Goal: Information Seeking & Learning: Learn about a topic

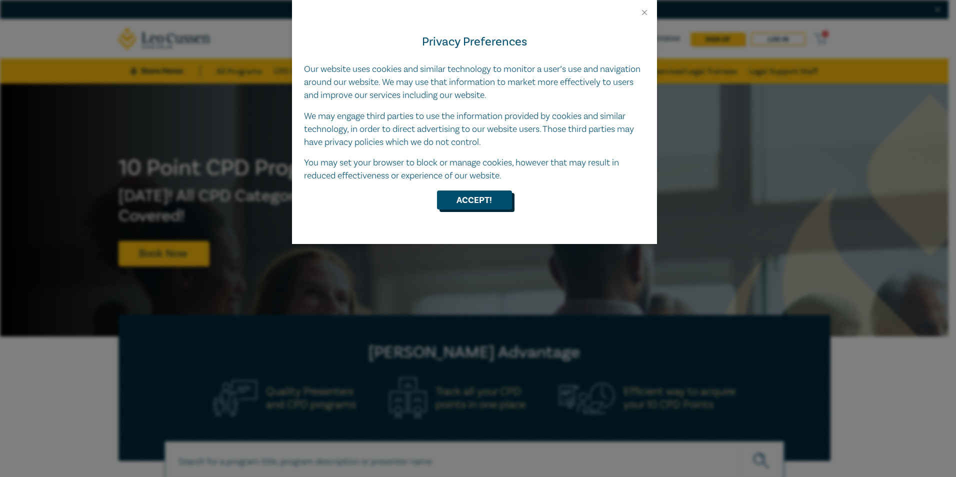
click at [465, 201] on button "Accept!" at bounding box center [474, 200] width 75 height 19
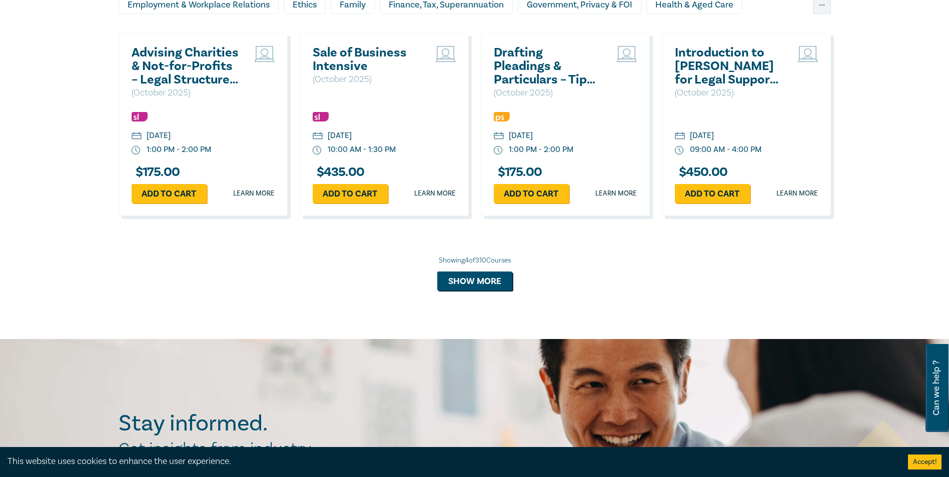
scroll to position [950, 0]
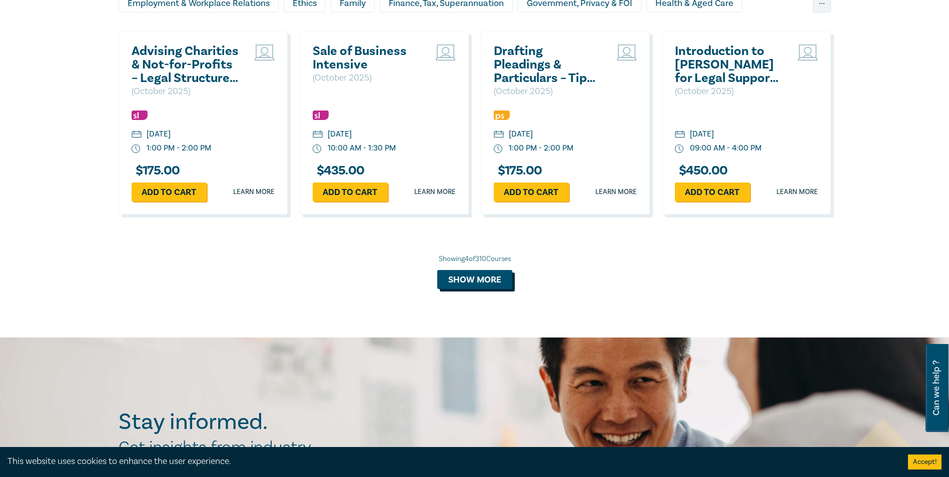
click at [468, 284] on button "Show more" at bounding box center [474, 279] width 75 height 19
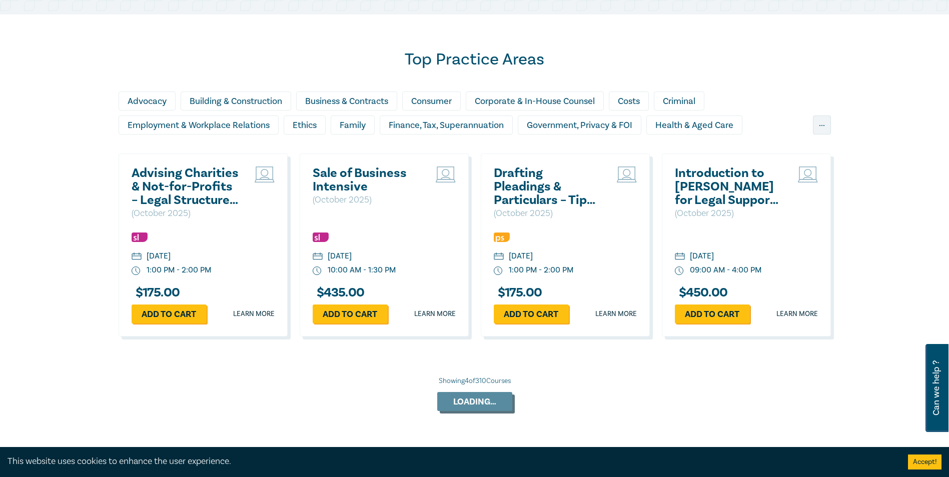
scroll to position [750, 0]
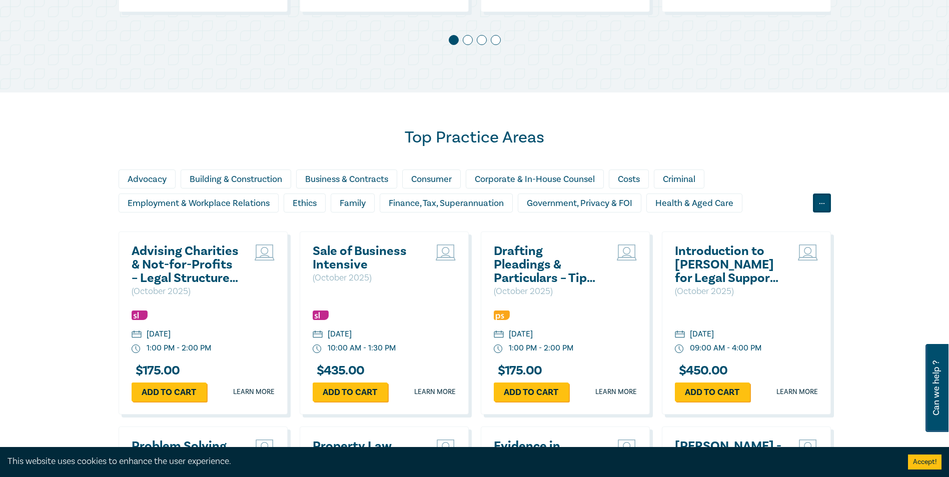
click at [821, 205] on div "..." at bounding box center [822, 203] width 18 height 19
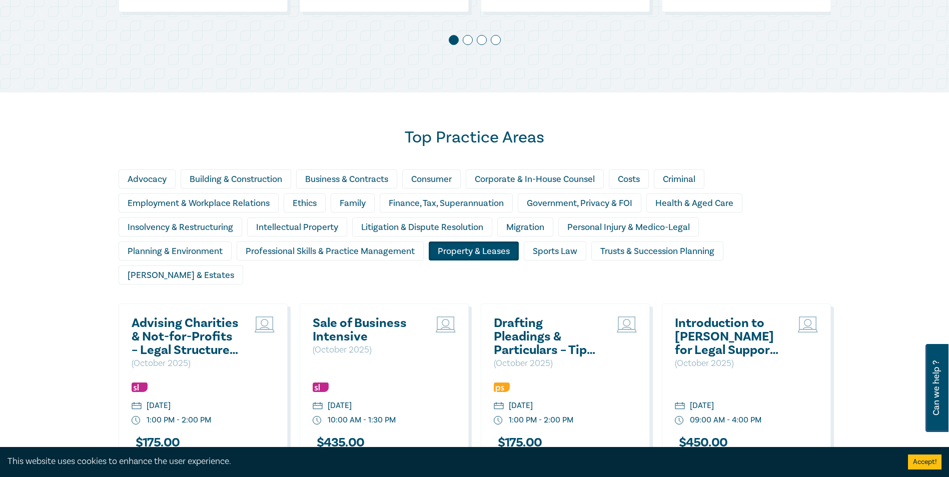
click at [464, 255] on div "Property & Leases" at bounding box center [474, 251] width 90 height 19
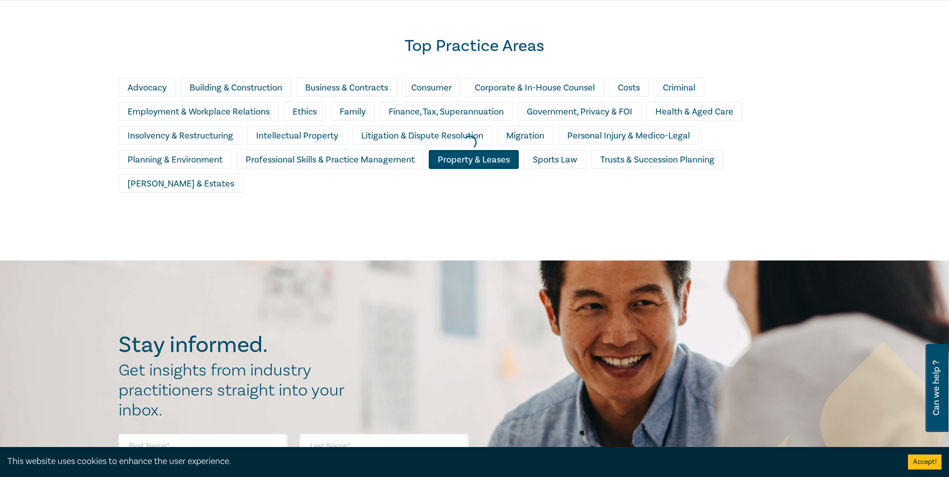
scroll to position [850, 0]
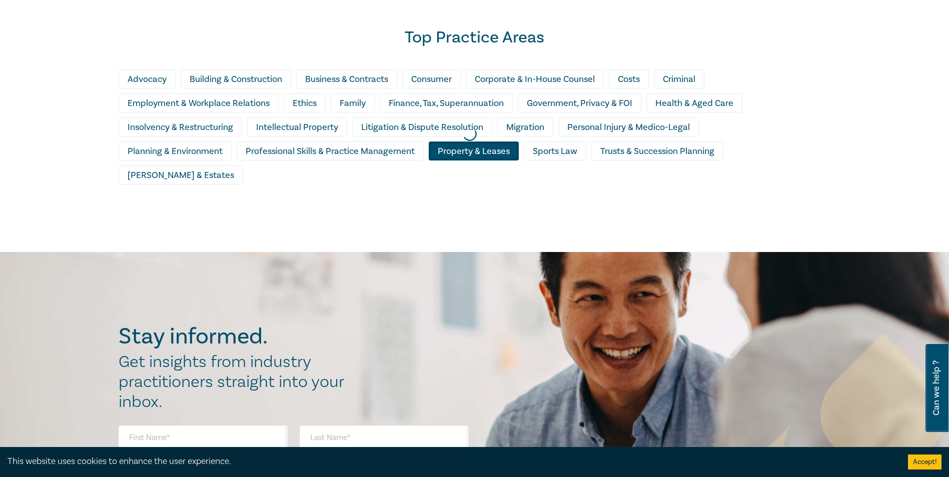
click at [769, 152] on div at bounding box center [469, 135] width 949 height 246
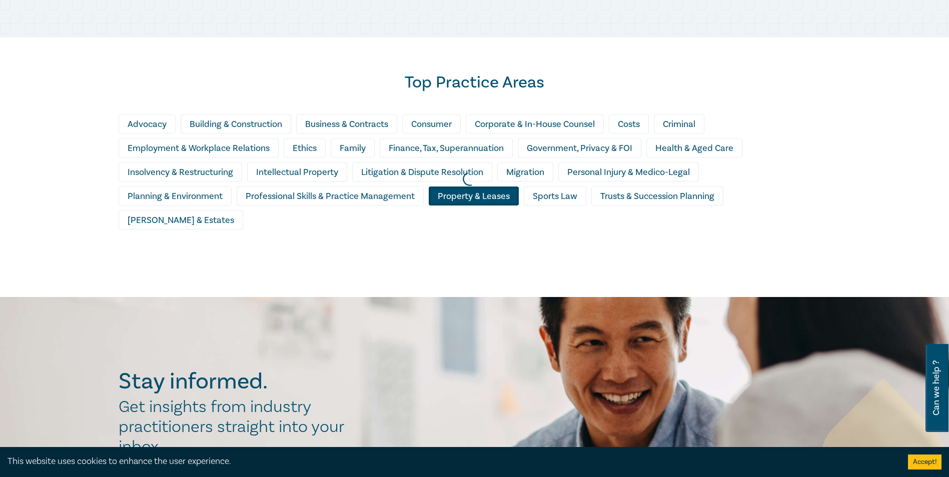
scroll to position [750, 0]
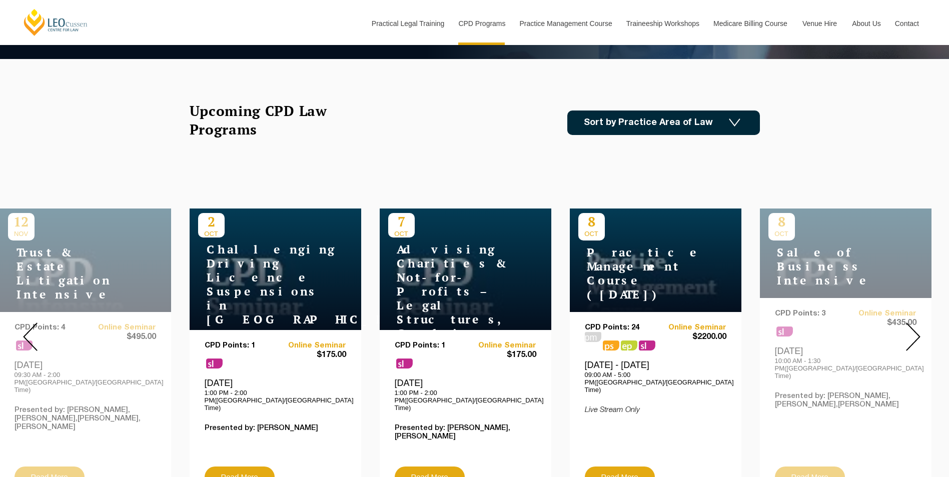
click at [659, 118] on link "Sort by Practice Area of Law" at bounding box center [663, 123] width 193 height 25
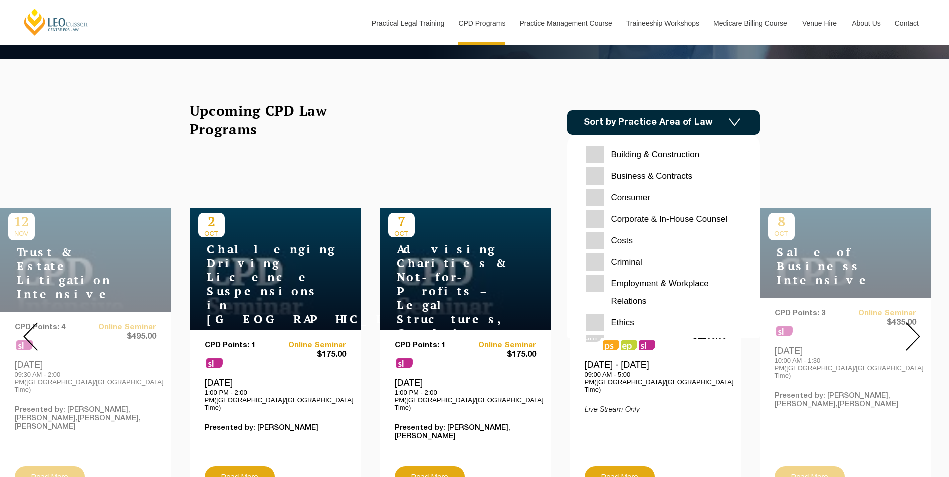
click at [659, 118] on link "Sort by Practice Area of Law" at bounding box center [663, 123] width 193 height 25
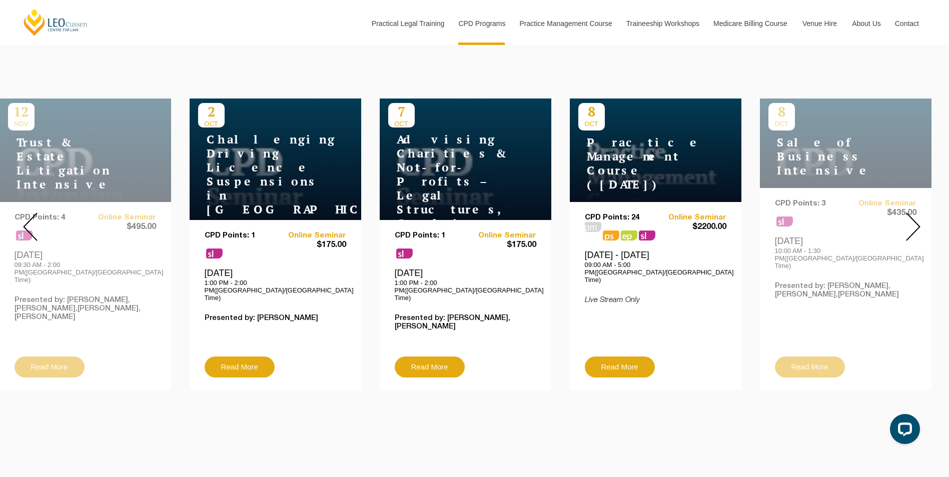
scroll to position [350, 0]
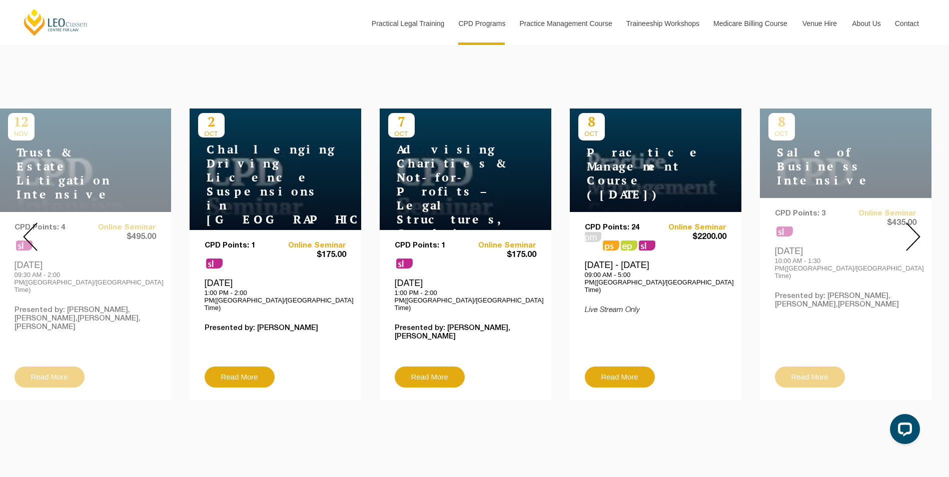
click at [913, 226] on img at bounding box center [913, 237] width 15 height 29
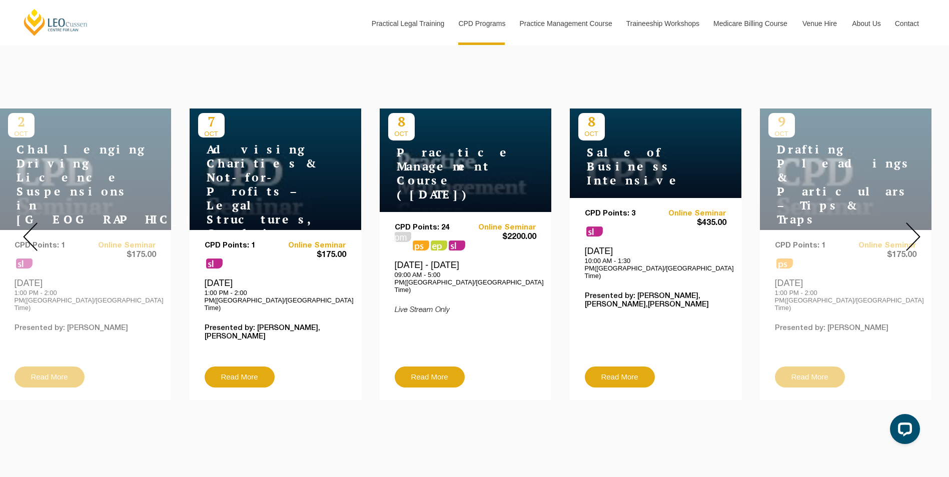
click at [913, 226] on img at bounding box center [913, 237] width 15 height 29
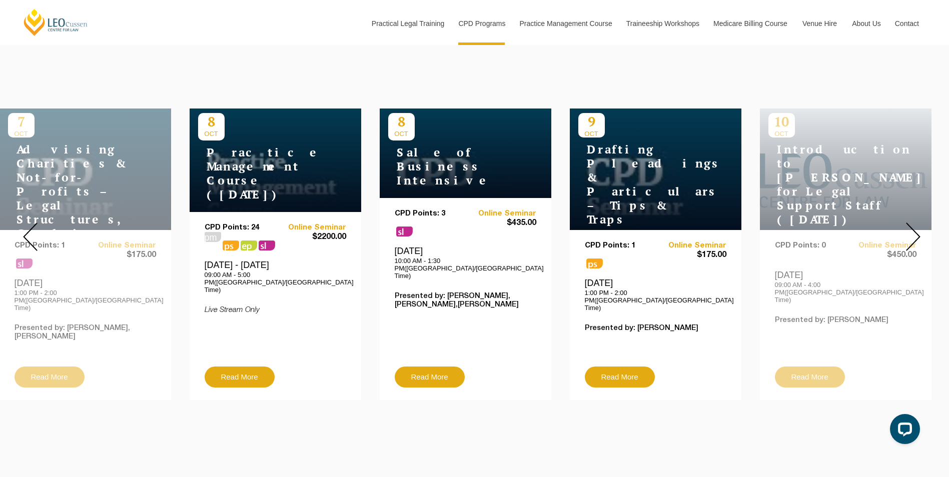
click at [913, 226] on img at bounding box center [913, 237] width 15 height 29
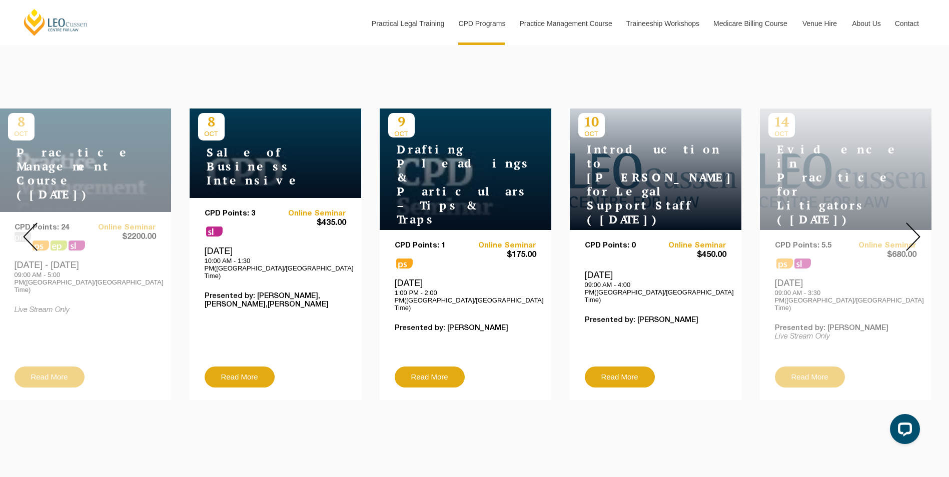
click at [913, 226] on img at bounding box center [913, 237] width 15 height 29
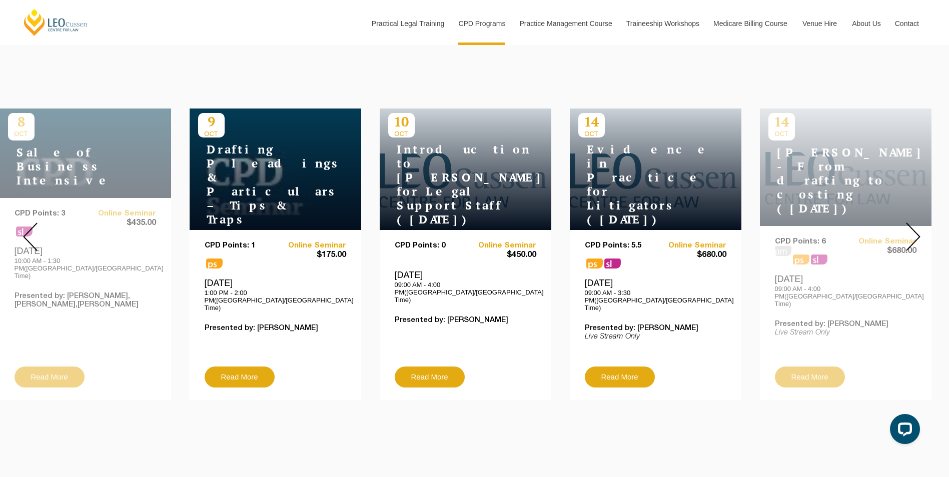
click at [913, 226] on img at bounding box center [913, 237] width 15 height 29
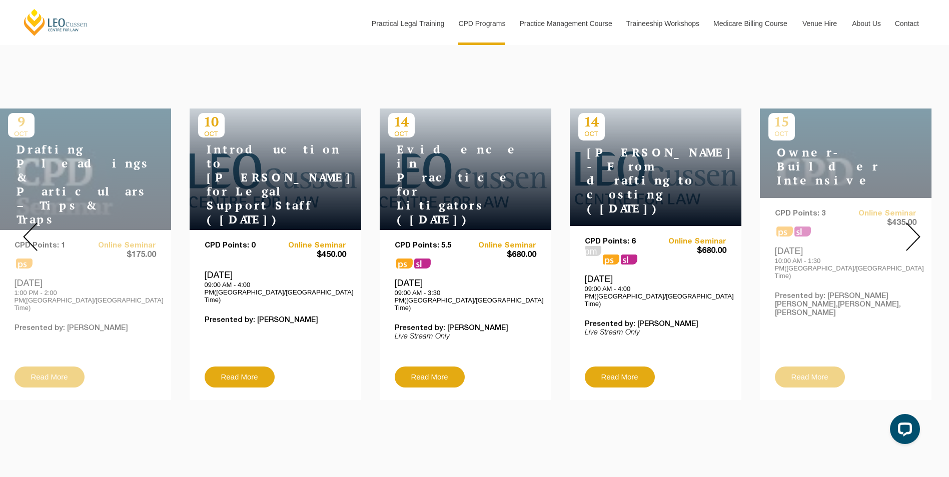
click at [913, 227] on img at bounding box center [913, 237] width 15 height 29
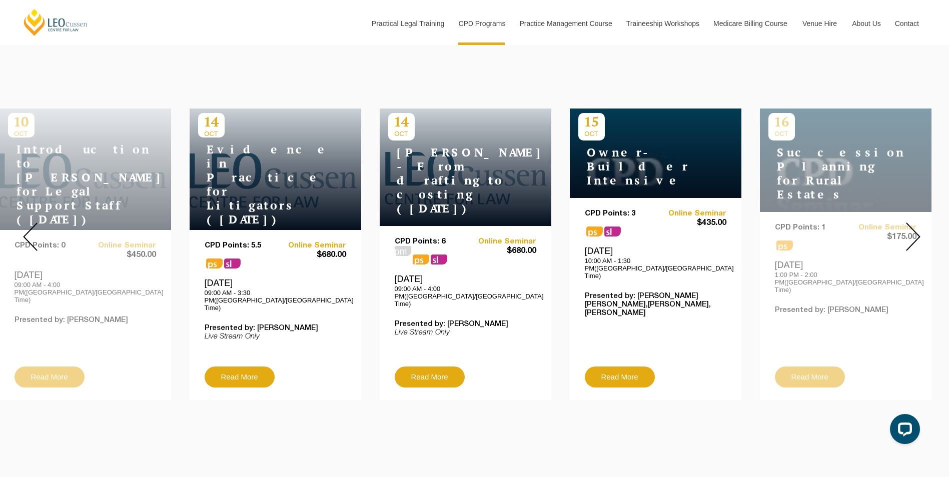
click at [913, 227] on img at bounding box center [913, 237] width 15 height 29
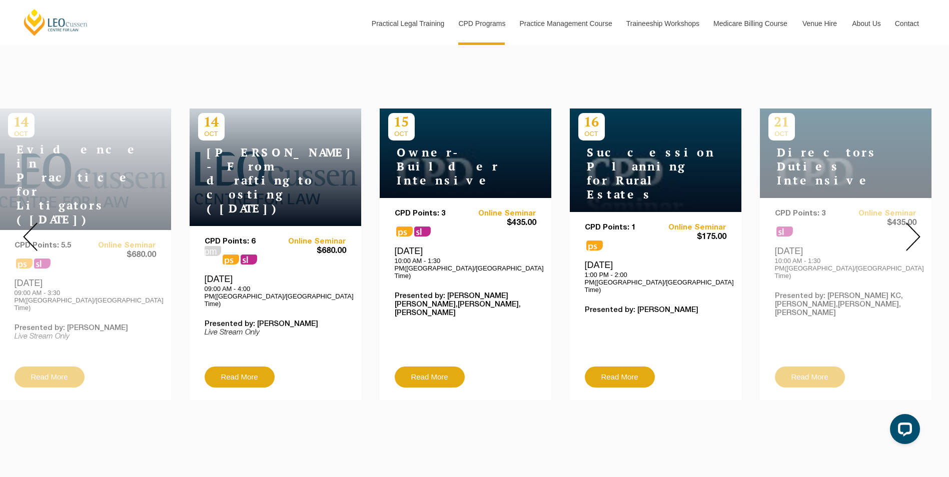
click at [913, 227] on img at bounding box center [913, 237] width 15 height 29
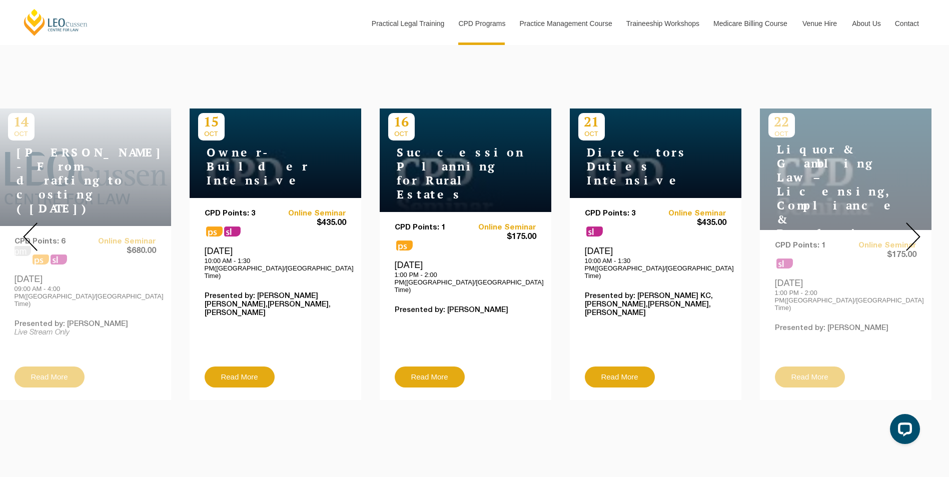
click at [913, 227] on img at bounding box center [913, 237] width 15 height 29
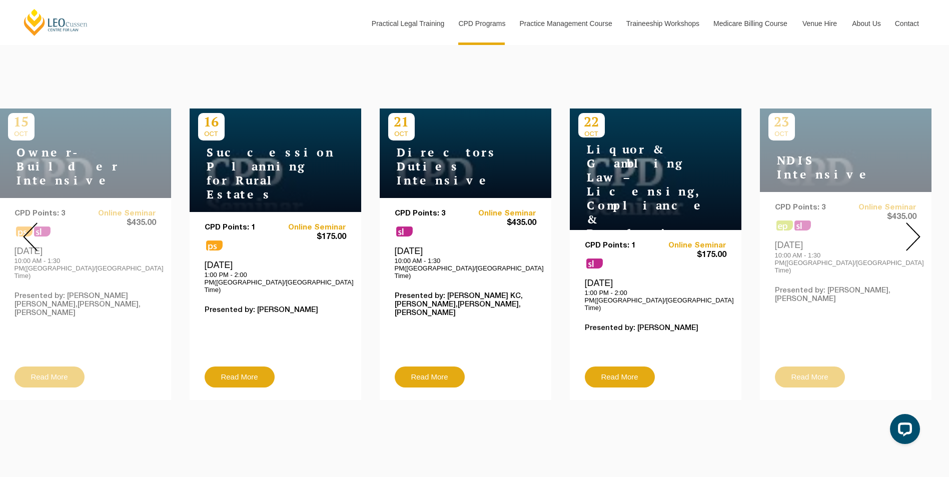
click at [913, 227] on img at bounding box center [913, 237] width 15 height 29
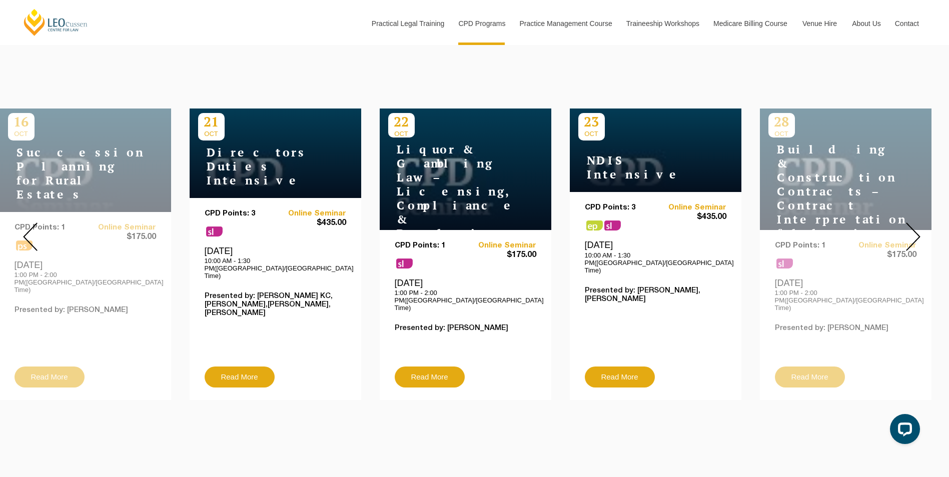
click at [913, 227] on img at bounding box center [913, 237] width 15 height 29
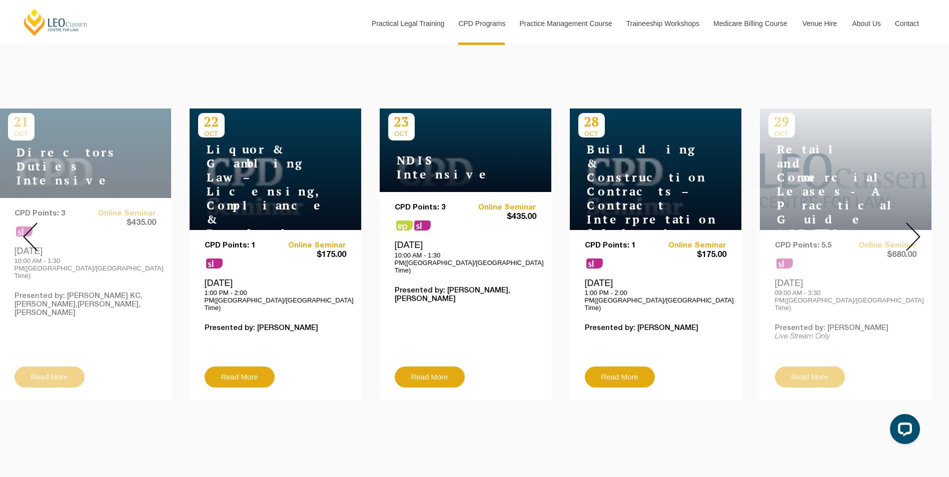
click at [913, 227] on img at bounding box center [913, 237] width 15 height 29
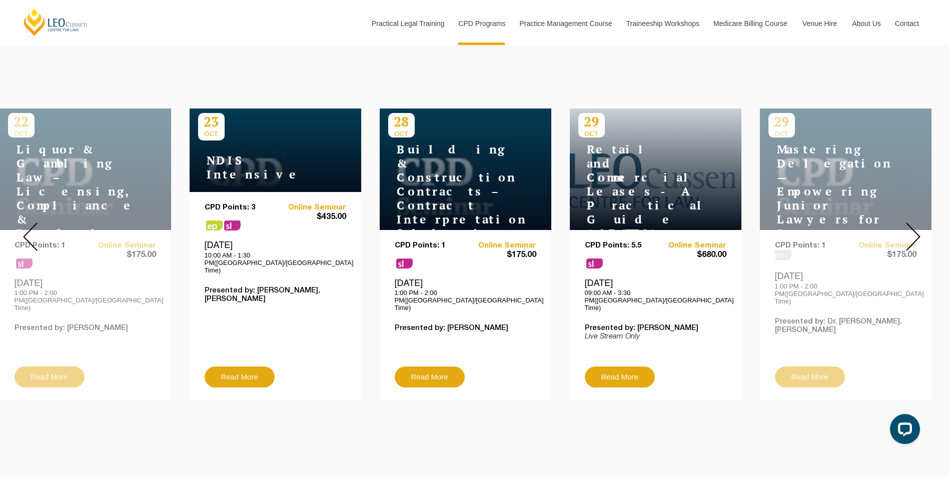
click at [913, 227] on img at bounding box center [913, 237] width 15 height 29
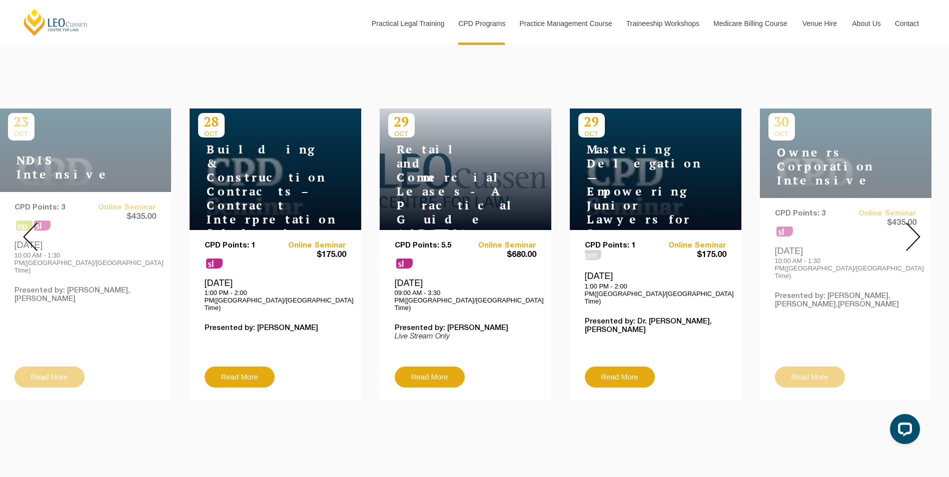
click at [913, 227] on img at bounding box center [913, 237] width 15 height 29
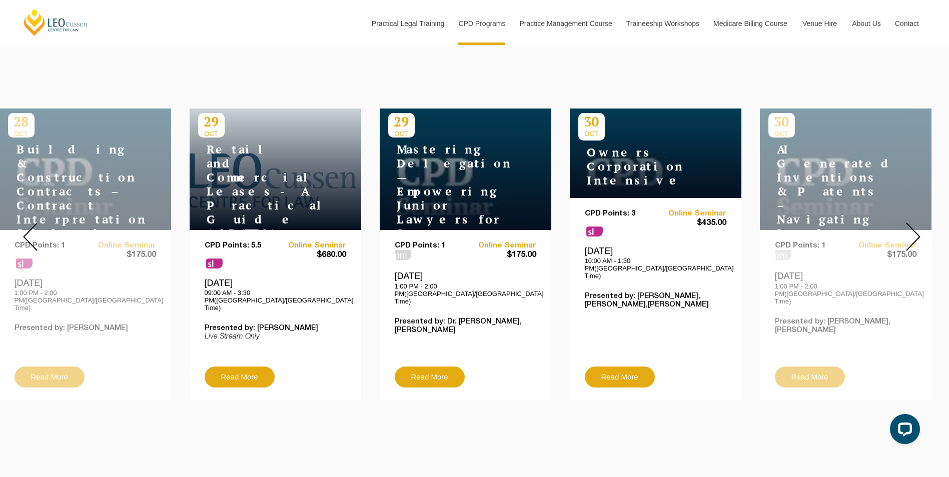
click at [913, 227] on img at bounding box center [913, 237] width 15 height 29
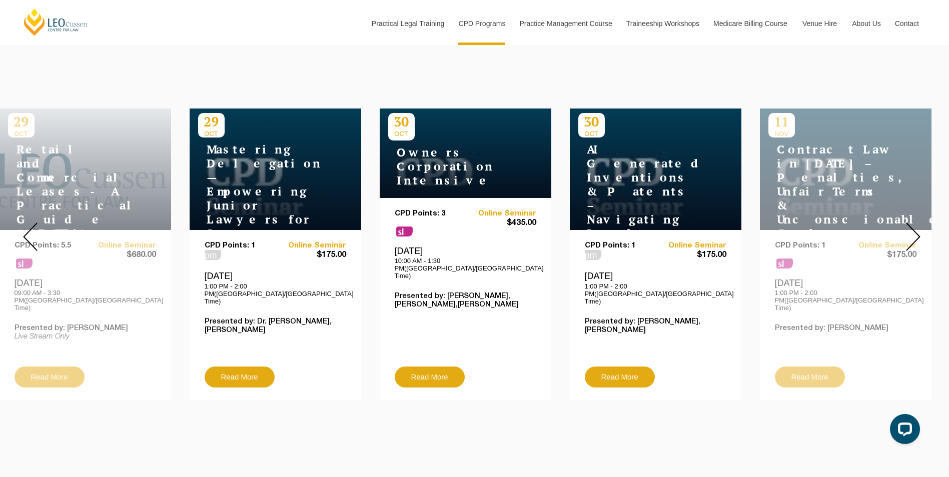
click at [913, 227] on img at bounding box center [913, 237] width 15 height 29
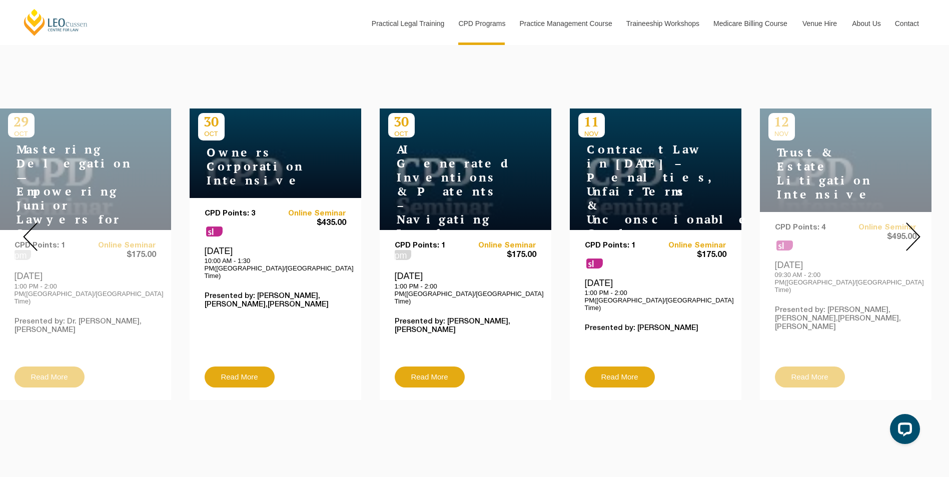
click at [913, 227] on img at bounding box center [913, 237] width 15 height 29
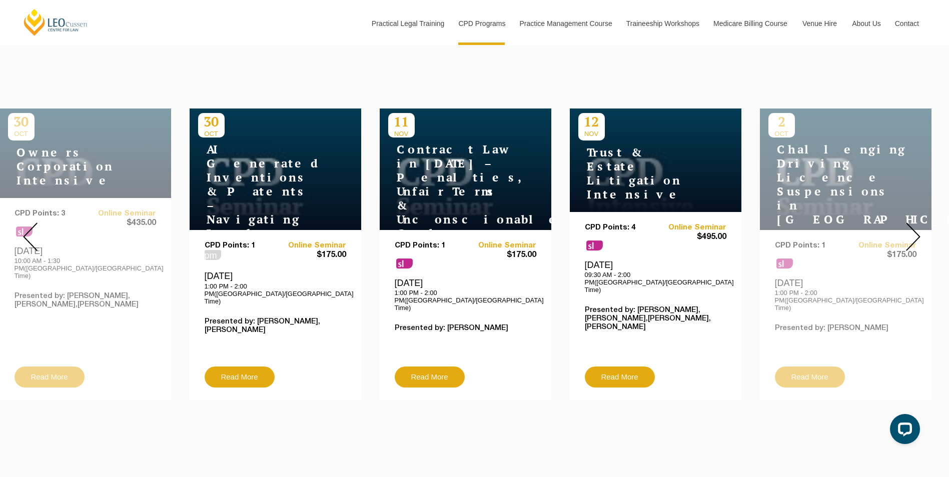
click at [914, 226] on img at bounding box center [913, 237] width 15 height 29
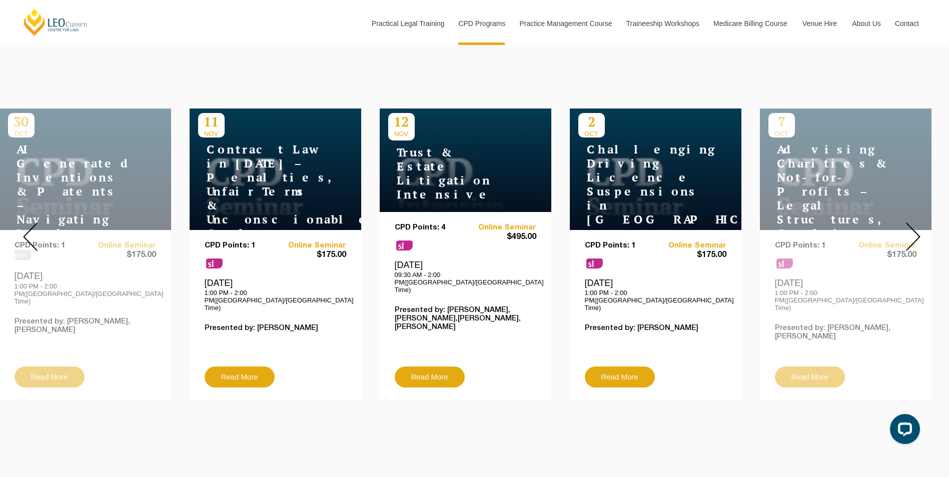
click at [914, 226] on img at bounding box center [913, 237] width 15 height 29
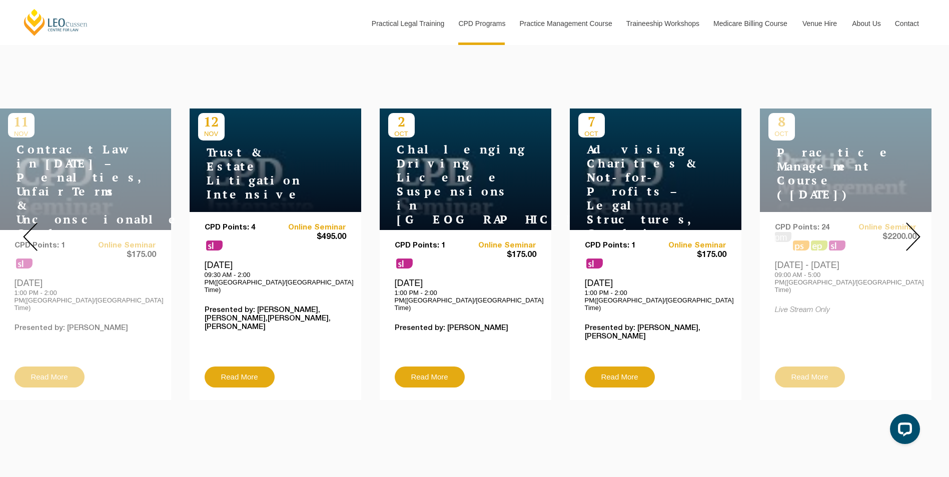
click at [914, 226] on img at bounding box center [913, 237] width 15 height 29
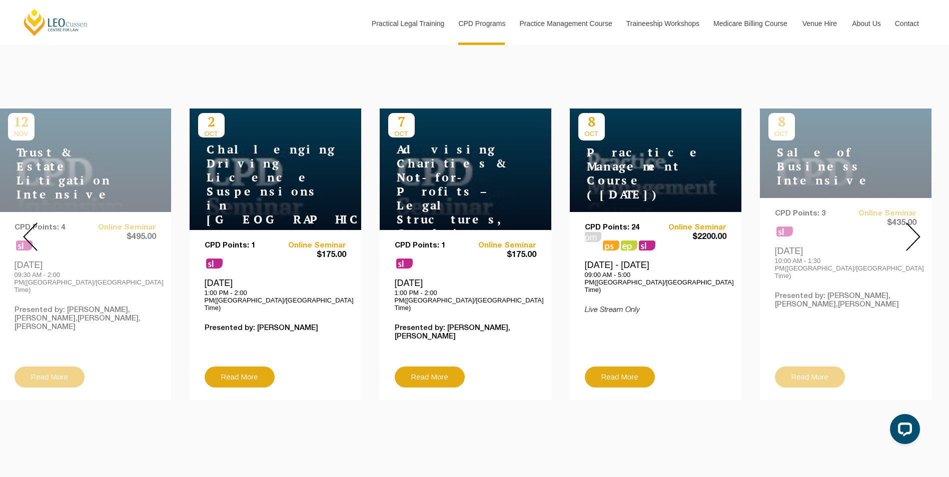
click at [914, 226] on img at bounding box center [913, 237] width 15 height 29
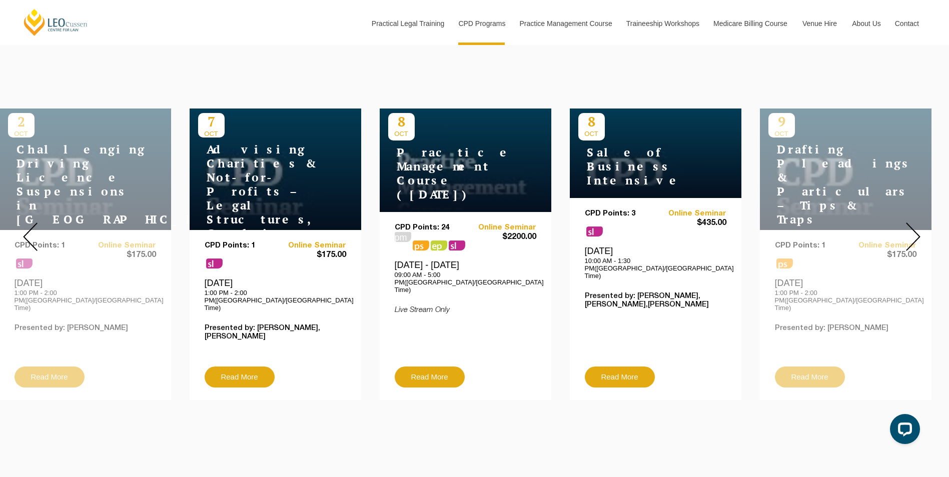
click at [914, 226] on img at bounding box center [913, 237] width 15 height 29
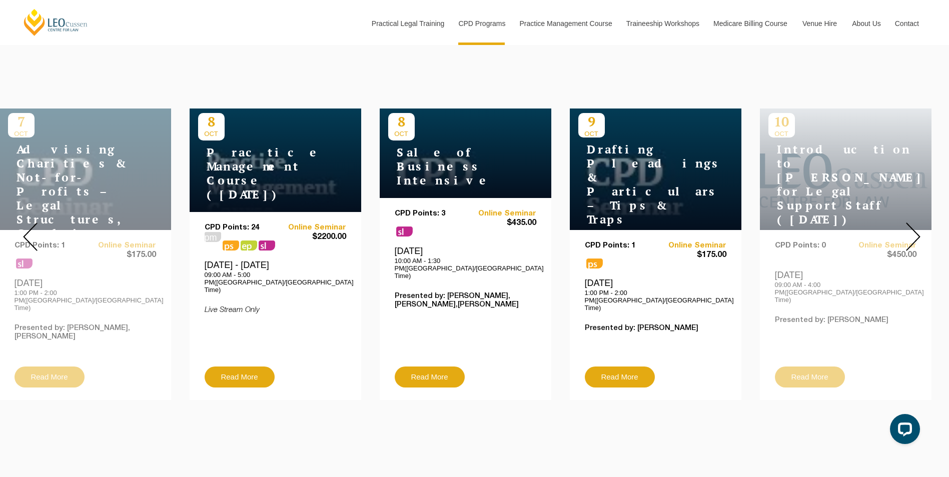
click at [914, 226] on img at bounding box center [913, 237] width 15 height 29
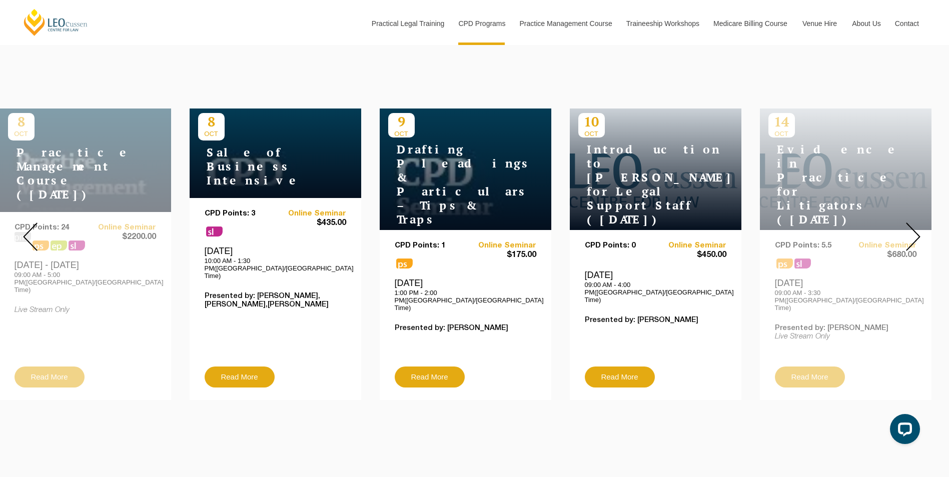
click at [914, 226] on img at bounding box center [913, 237] width 15 height 29
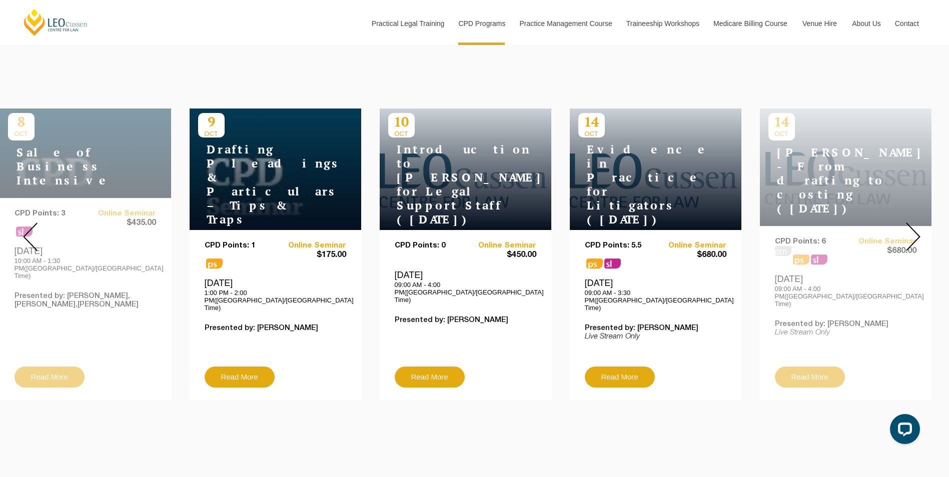
click at [914, 226] on img at bounding box center [913, 237] width 15 height 29
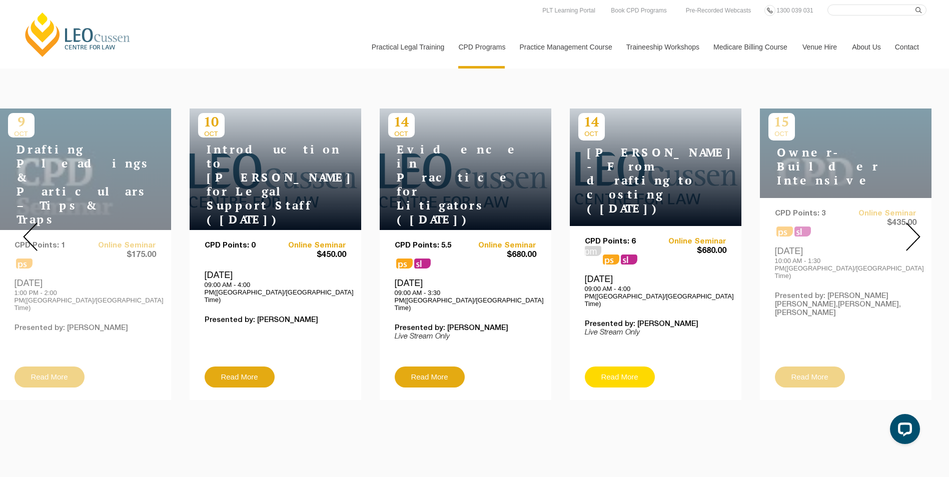
click at [614, 367] on link "Read More" at bounding box center [620, 377] width 70 height 21
click at [911, 229] on img at bounding box center [913, 237] width 15 height 29
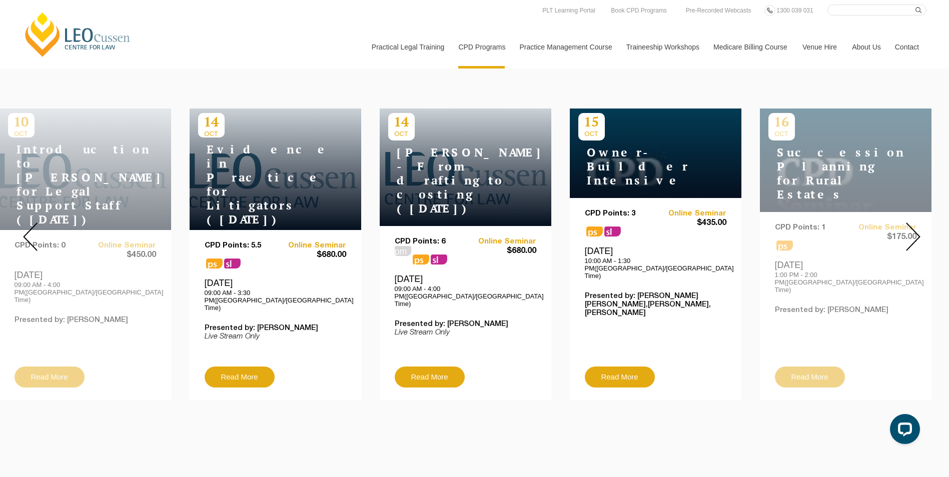
click at [911, 229] on img at bounding box center [913, 237] width 15 height 29
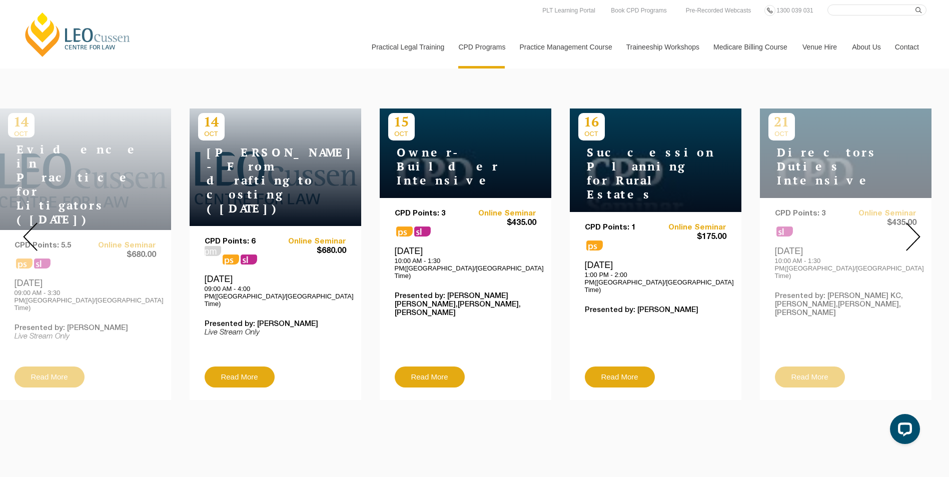
click at [911, 229] on img at bounding box center [913, 237] width 15 height 29
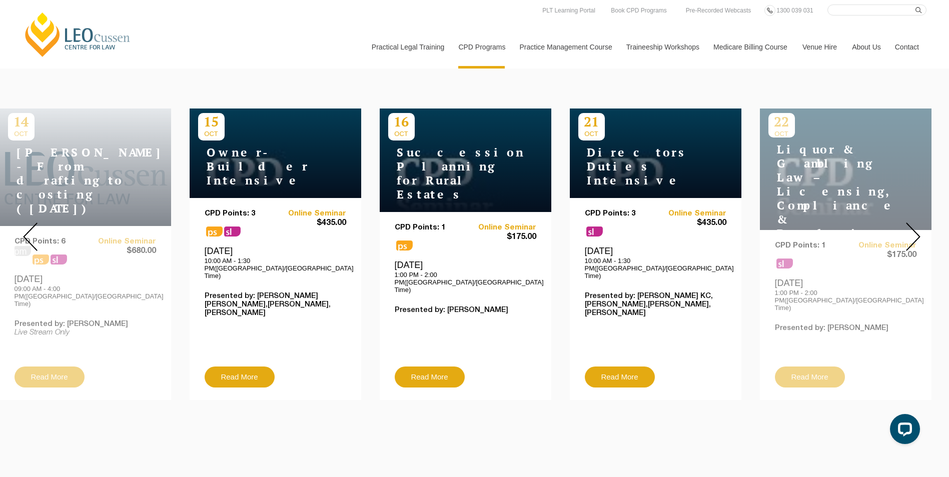
click at [911, 229] on img at bounding box center [913, 237] width 15 height 29
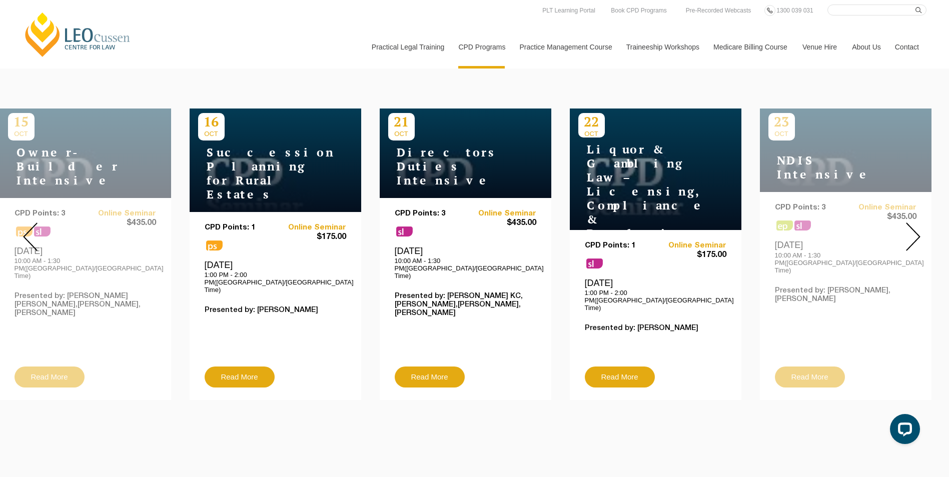
click at [911, 229] on img at bounding box center [913, 237] width 15 height 29
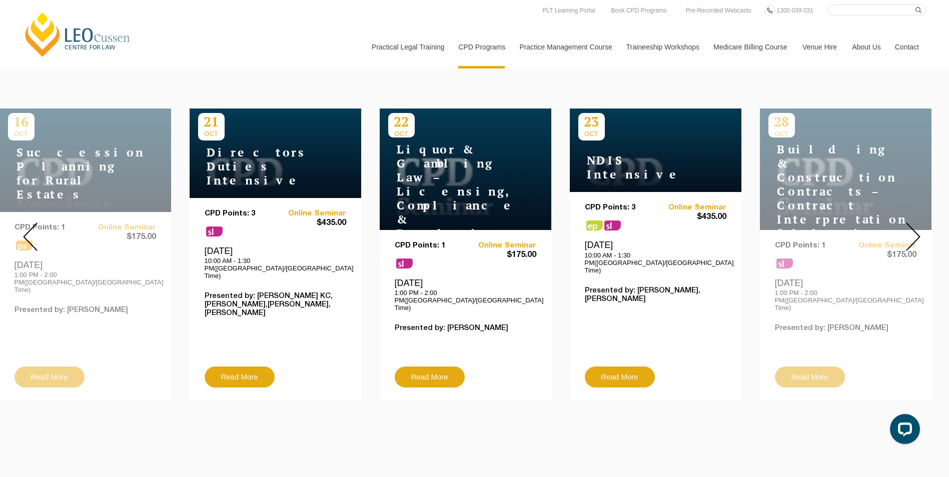
click at [911, 229] on img at bounding box center [913, 237] width 15 height 29
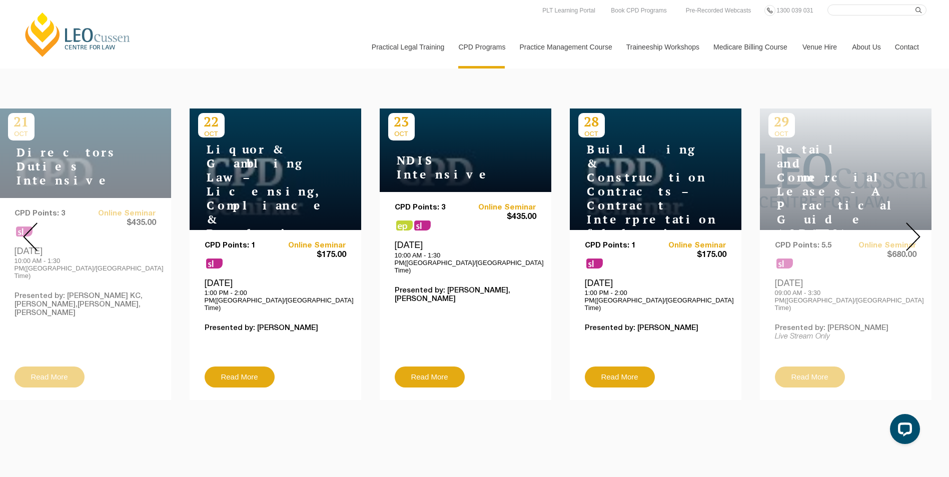
click at [911, 229] on img at bounding box center [913, 237] width 15 height 29
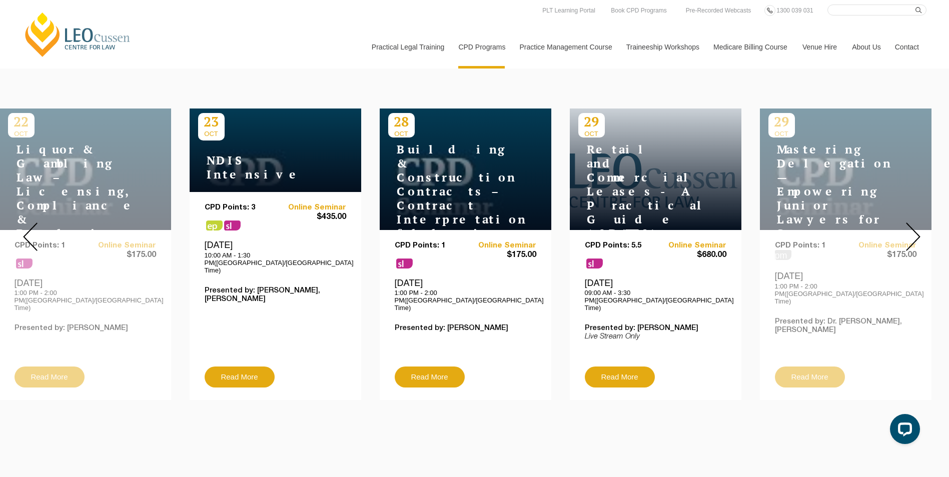
click at [911, 229] on img at bounding box center [913, 237] width 15 height 29
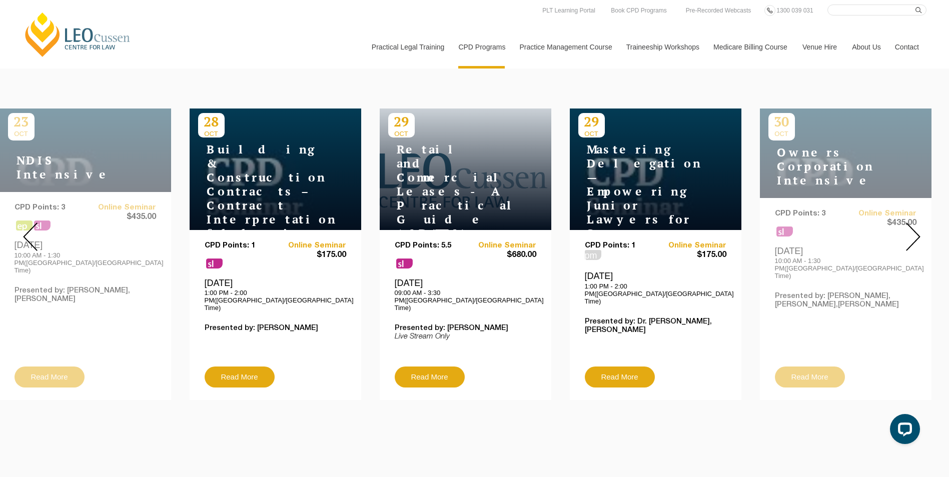
click at [911, 229] on img at bounding box center [913, 237] width 15 height 29
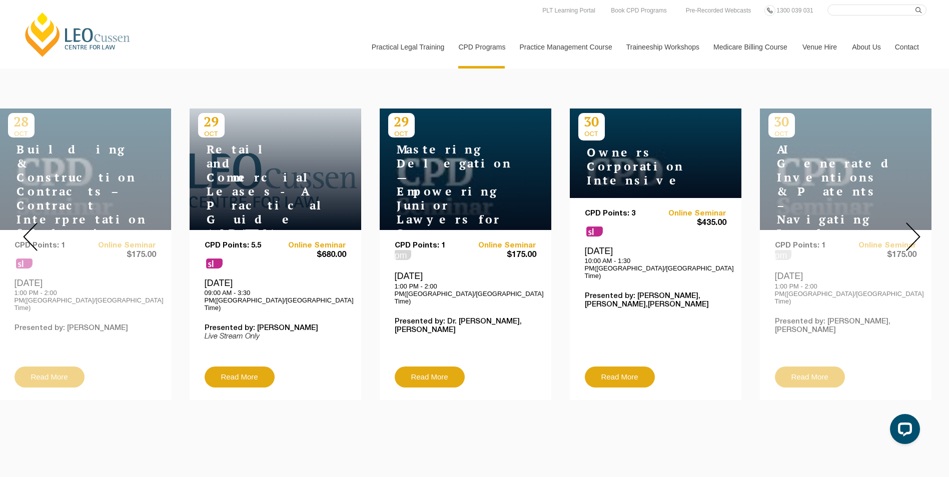
click at [911, 229] on img at bounding box center [913, 237] width 15 height 29
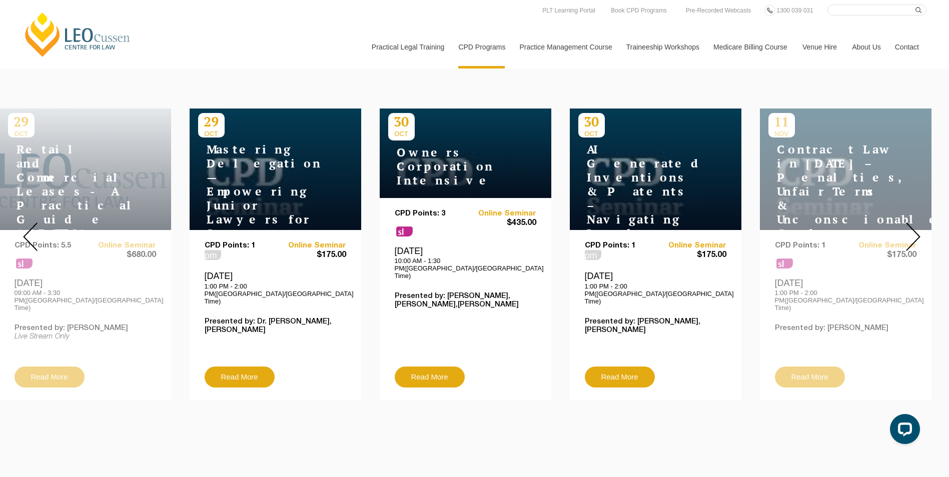
click at [911, 229] on img at bounding box center [913, 237] width 15 height 29
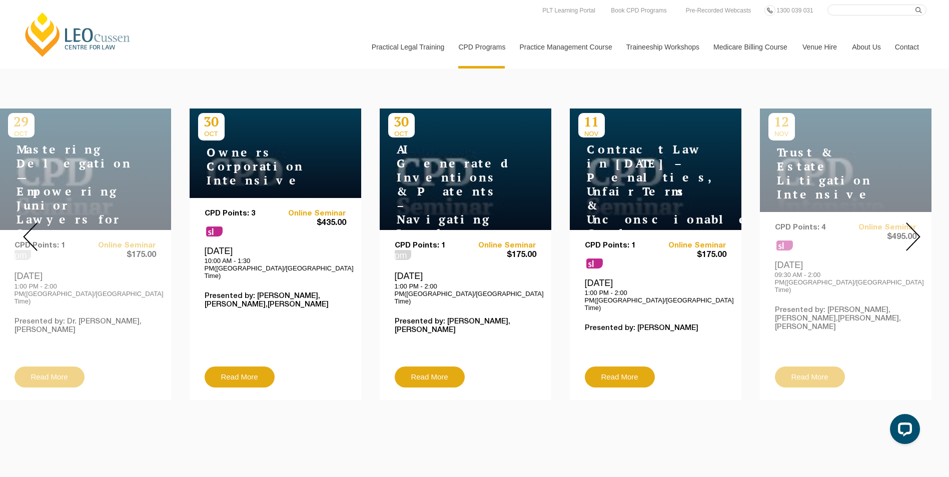
click at [911, 229] on img at bounding box center [913, 237] width 15 height 29
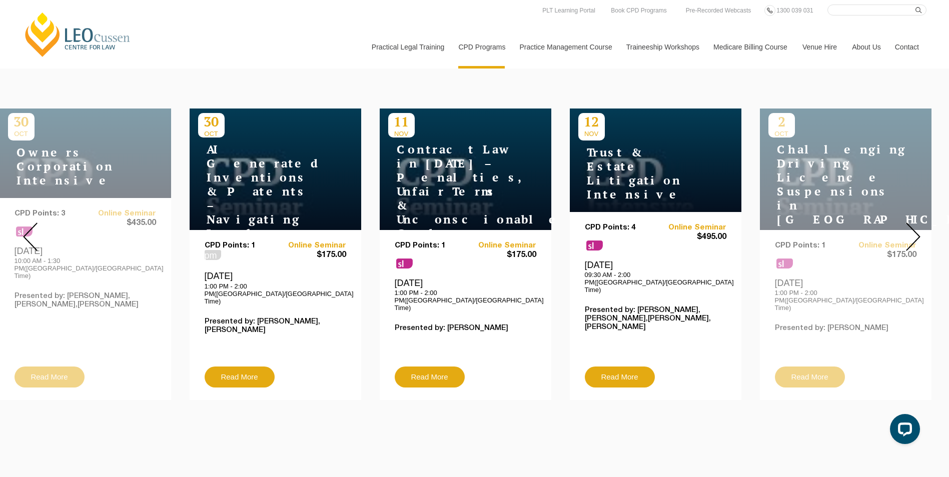
click at [911, 229] on img at bounding box center [913, 237] width 15 height 29
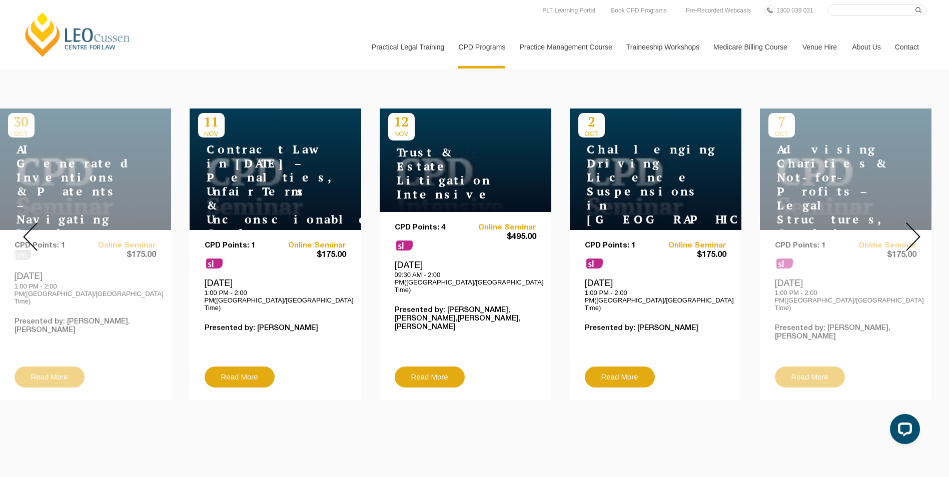
click at [911, 229] on img at bounding box center [913, 237] width 15 height 29
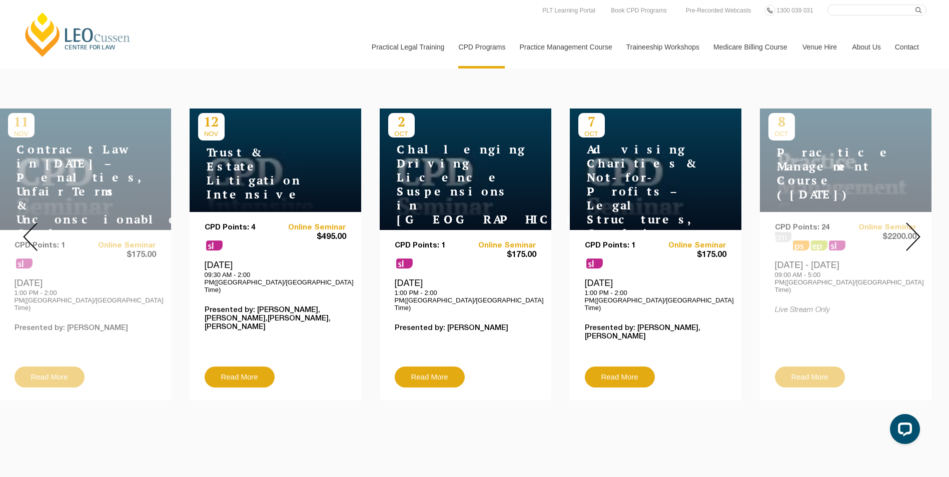
click at [911, 229] on img at bounding box center [913, 237] width 15 height 29
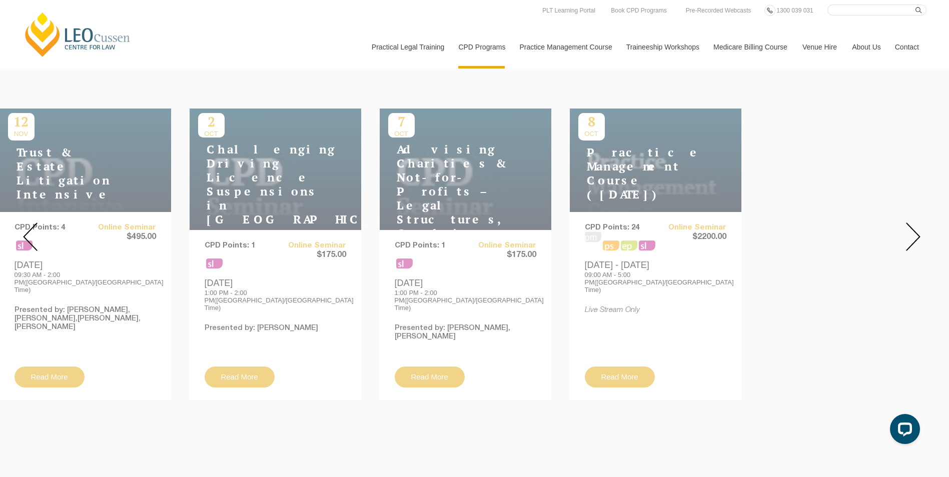
click at [911, 229] on img at bounding box center [913, 237] width 15 height 29
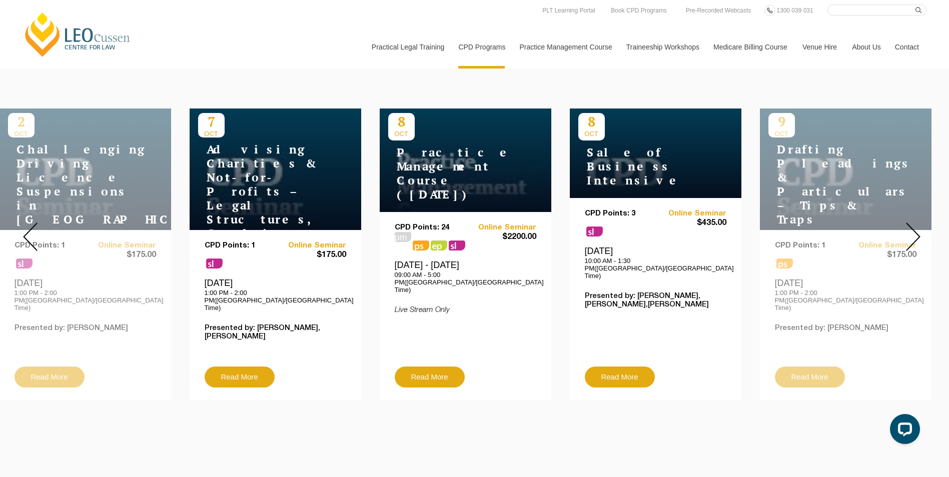
click at [911, 229] on img at bounding box center [913, 237] width 15 height 29
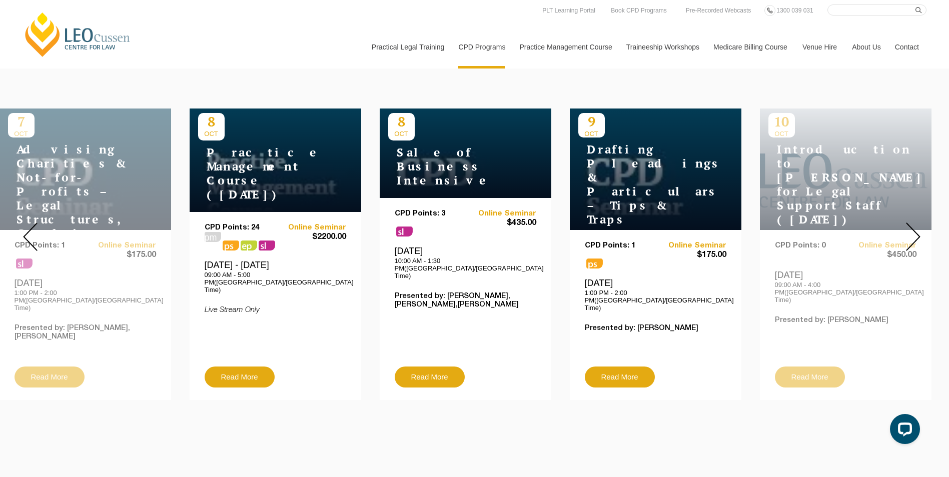
click at [911, 229] on img at bounding box center [913, 237] width 15 height 29
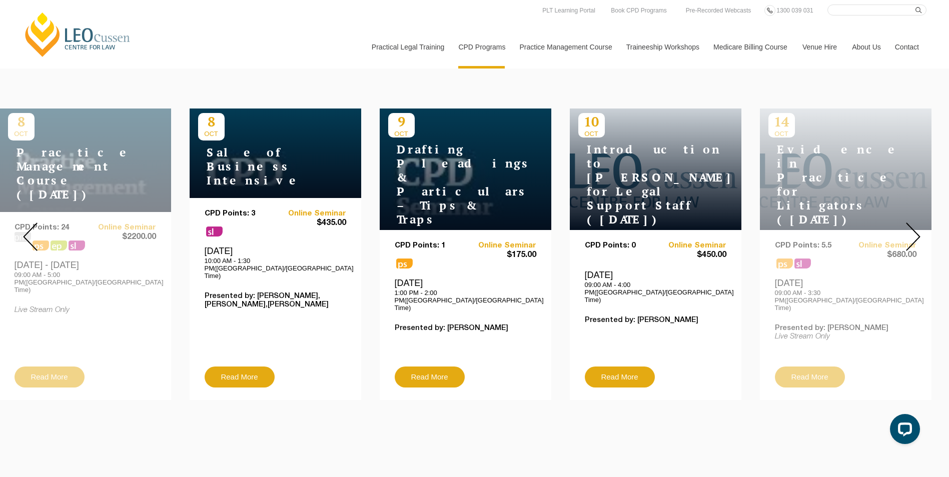
click at [911, 229] on img at bounding box center [913, 237] width 15 height 29
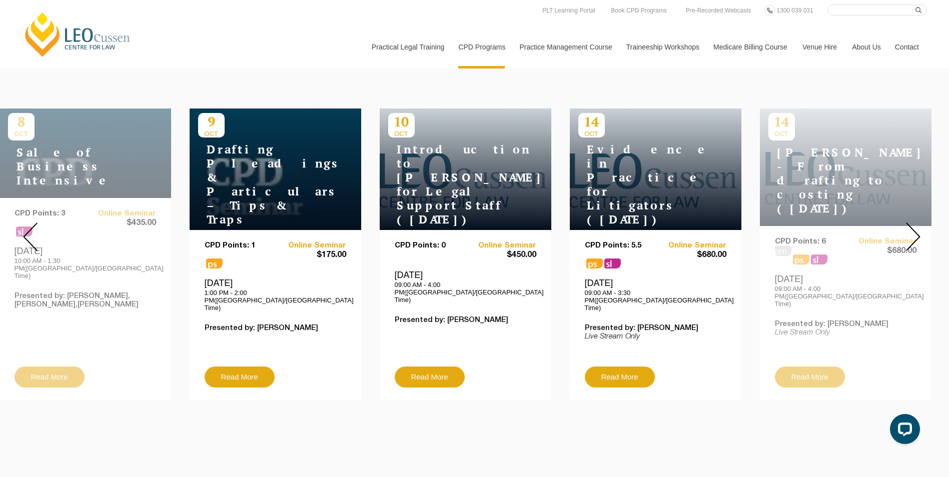
click at [911, 229] on img at bounding box center [913, 237] width 15 height 29
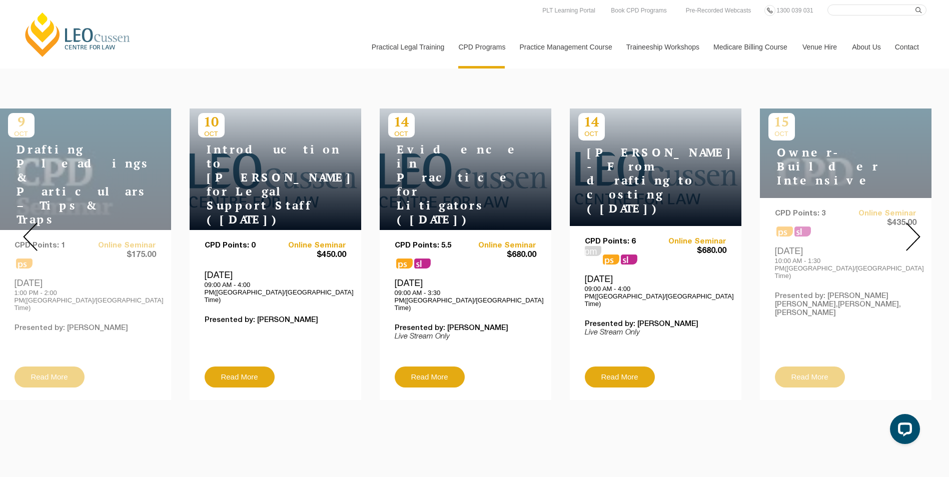
click at [911, 224] on img at bounding box center [913, 237] width 15 height 29
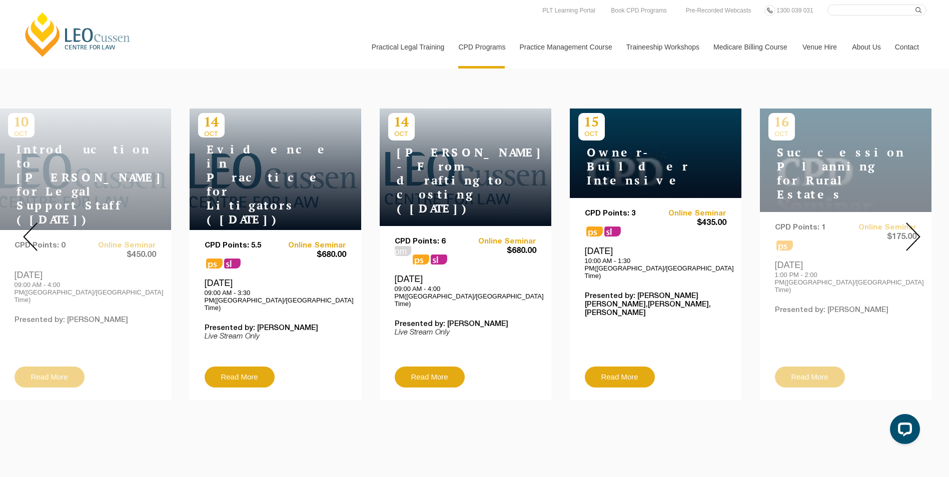
click at [911, 224] on img at bounding box center [913, 237] width 15 height 29
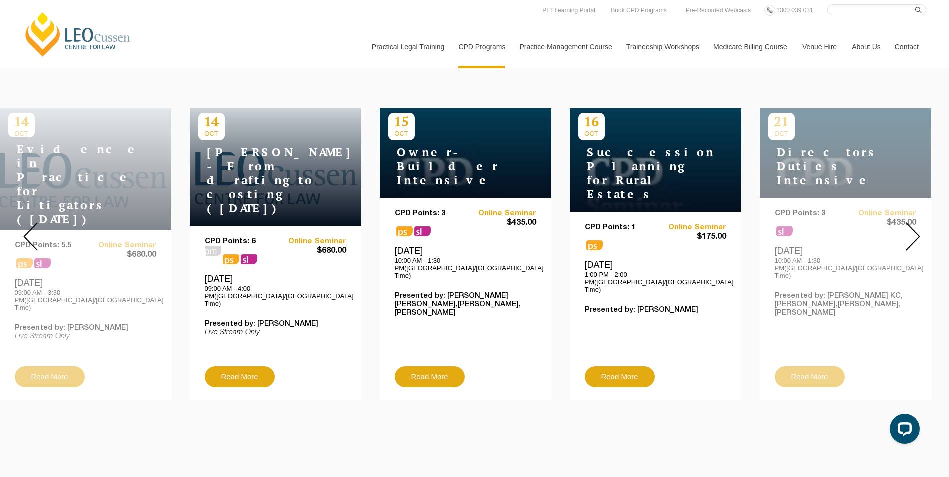
click at [911, 224] on img at bounding box center [913, 237] width 15 height 29
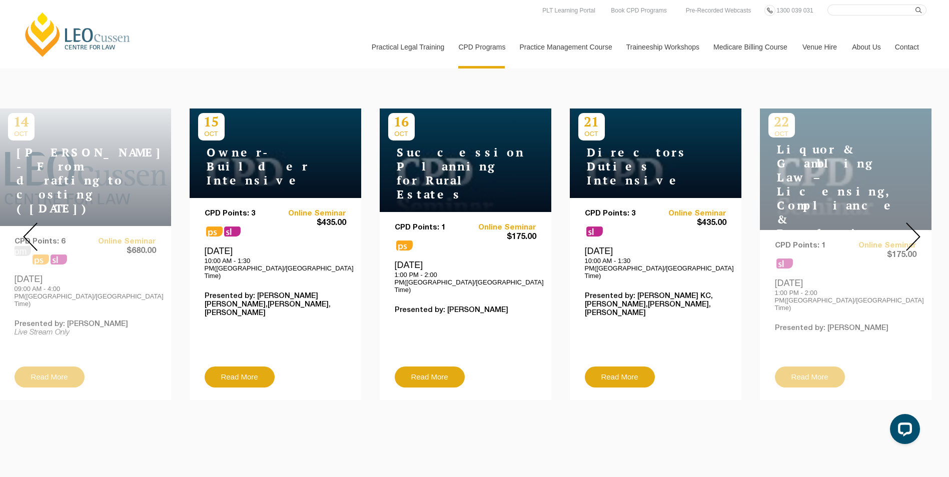
click at [913, 224] on img at bounding box center [913, 237] width 15 height 29
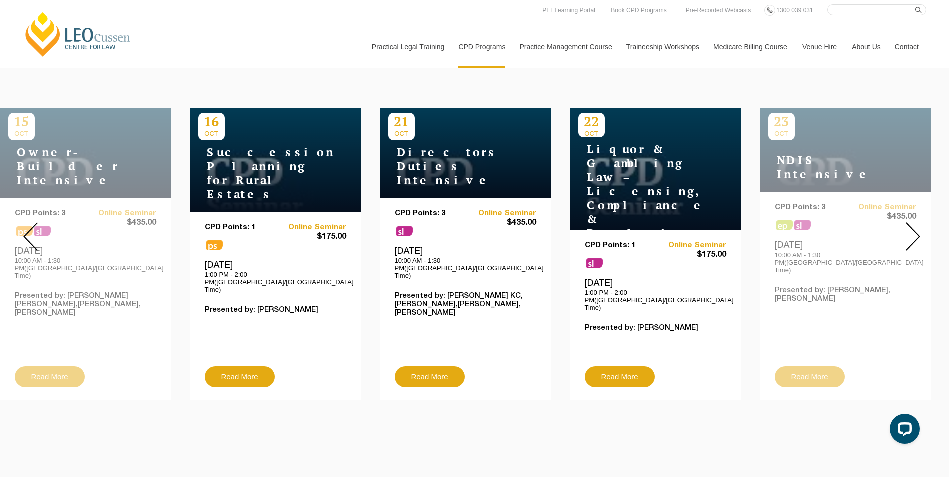
click at [913, 224] on img at bounding box center [913, 237] width 15 height 29
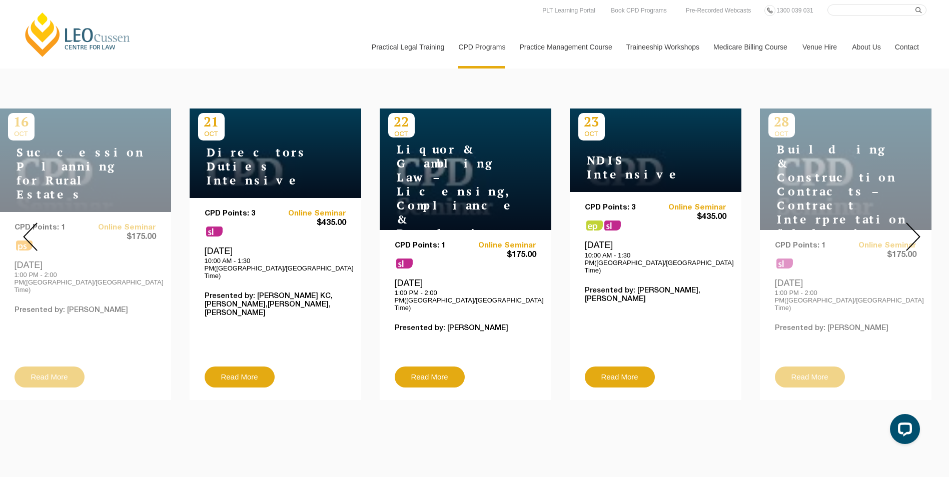
click at [913, 224] on img at bounding box center [913, 237] width 15 height 29
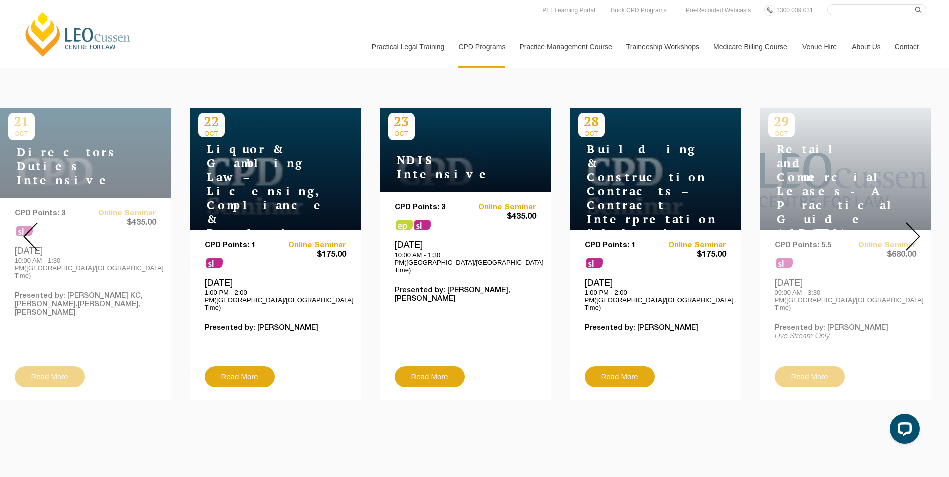
click at [913, 224] on img at bounding box center [913, 237] width 15 height 29
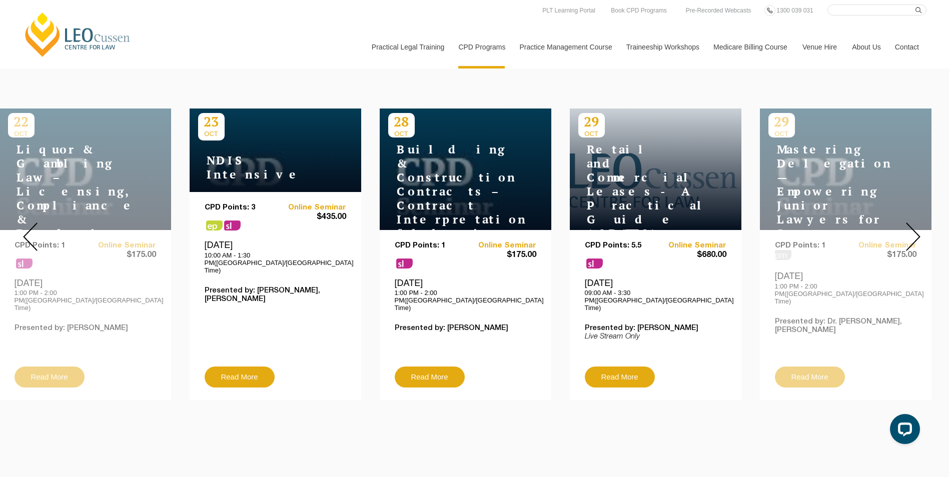
click at [913, 224] on img at bounding box center [913, 237] width 15 height 29
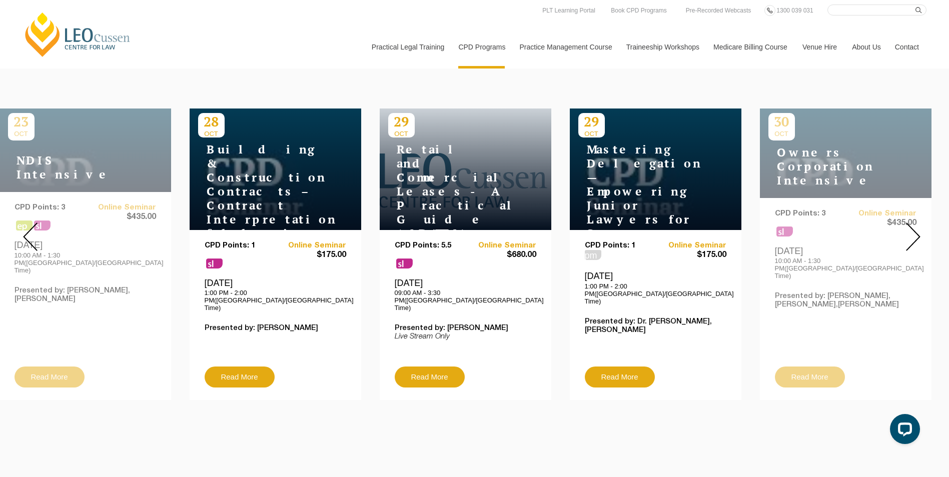
click at [913, 224] on img at bounding box center [913, 237] width 15 height 29
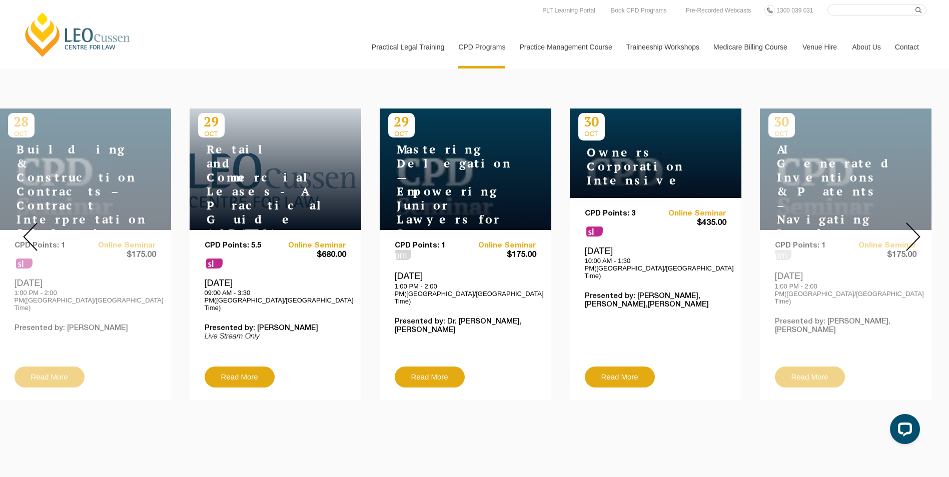
click at [913, 224] on img at bounding box center [913, 237] width 15 height 29
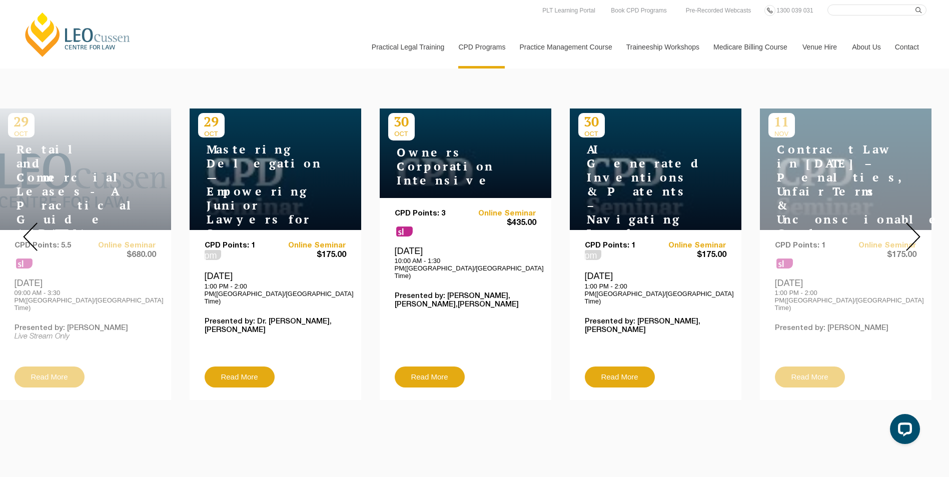
click at [913, 224] on img at bounding box center [913, 237] width 15 height 29
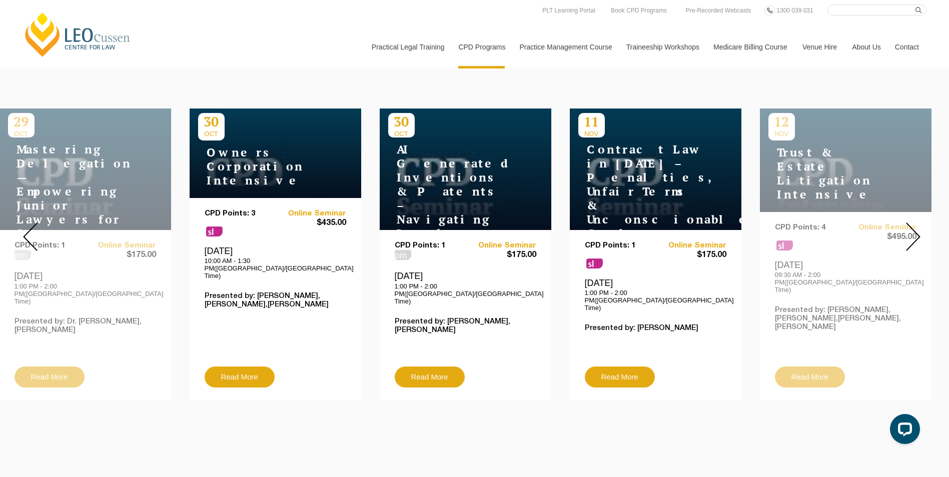
click at [913, 224] on img at bounding box center [913, 237] width 15 height 29
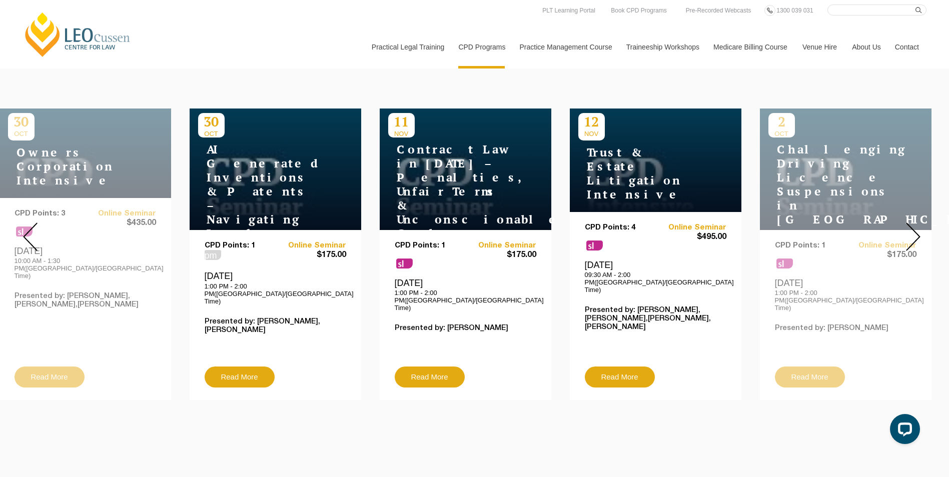
click at [912, 223] on img at bounding box center [913, 237] width 15 height 29
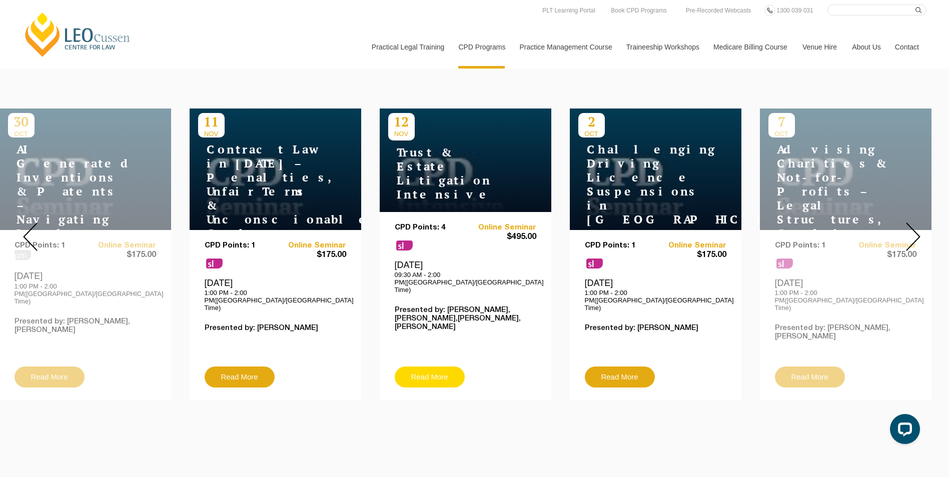
click at [426, 367] on link "Read More" at bounding box center [430, 377] width 70 height 21
click at [249, 367] on link "Read More" at bounding box center [240, 377] width 70 height 21
click at [34, 232] on img at bounding box center [30, 237] width 15 height 29
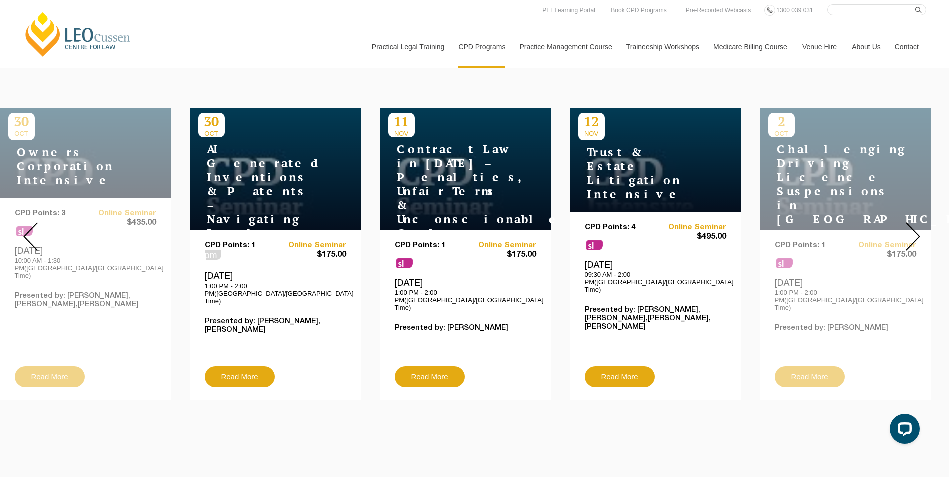
click at [34, 232] on img at bounding box center [30, 237] width 15 height 29
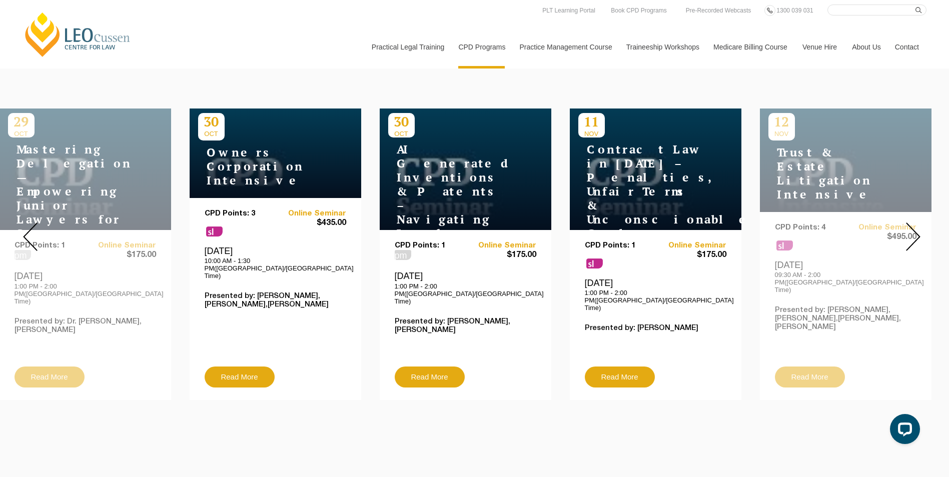
click at [34, 232] on img at bounding box center [30, 237] width 15 height 29
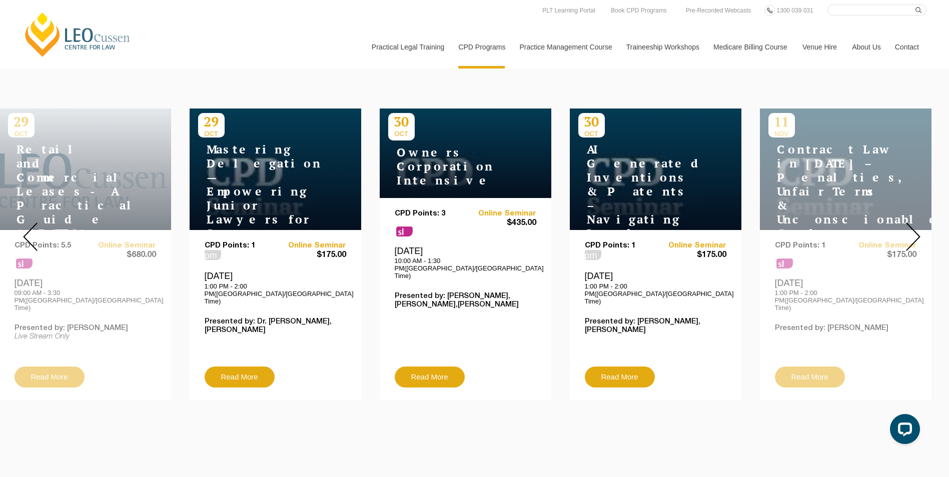
click at [34, 232] on img at bounding box center [30, 237] width 15 height 29
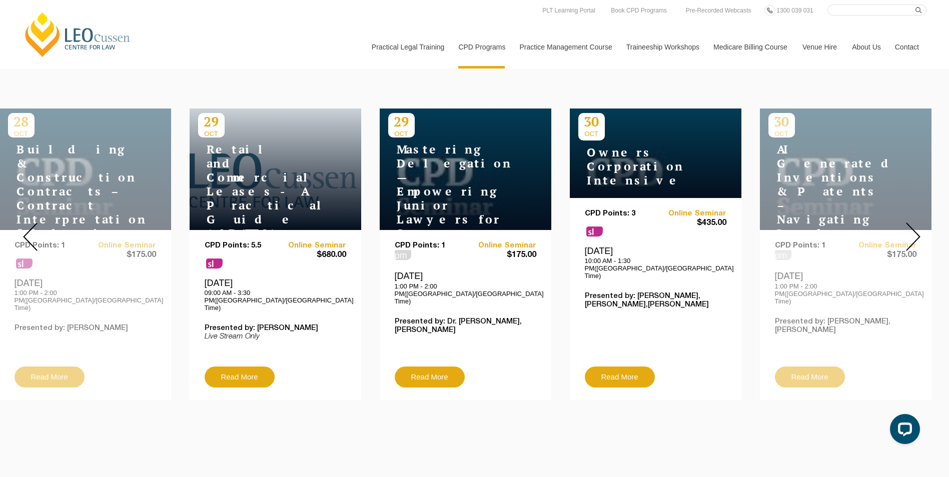
click at [34, 232] on img at bounding box center [30, 237] width 15 height 29
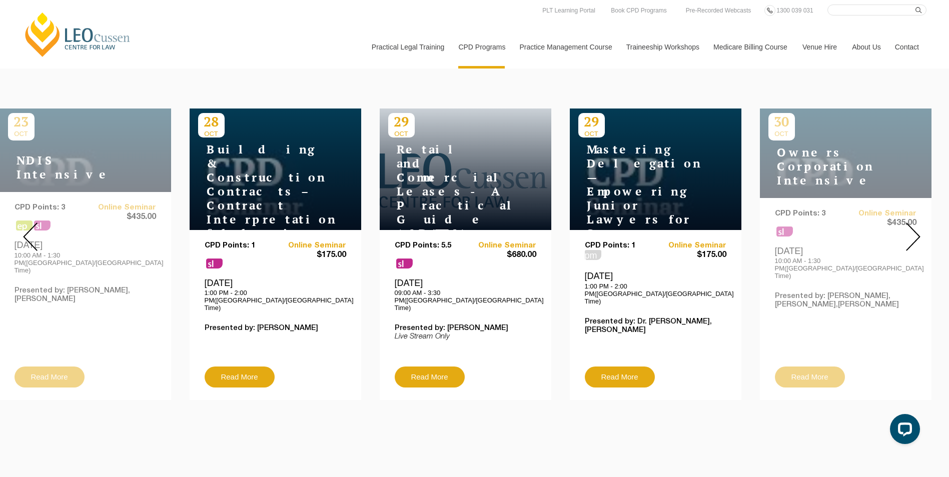
click at [34, 232] on img at bounding box center [30, 237] width 15 height 29
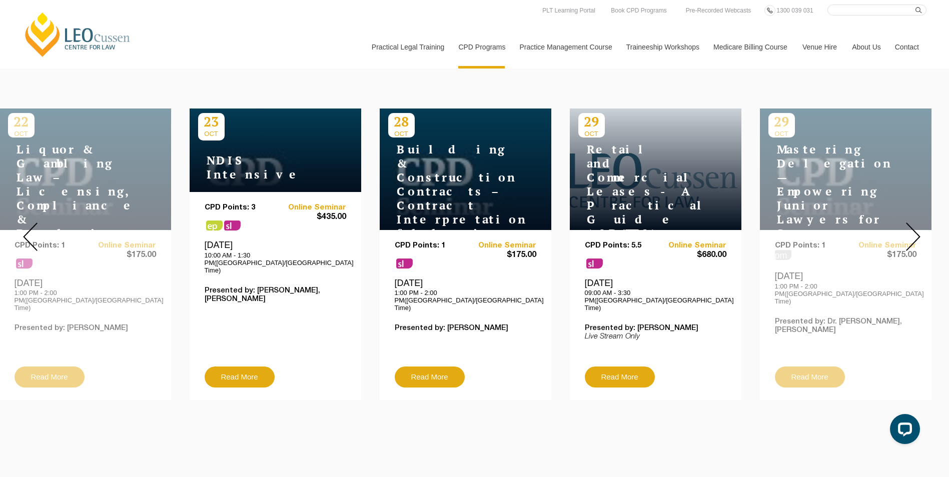
click at [34, 232] on img at bounding box center [30, 237] width 15 height 29
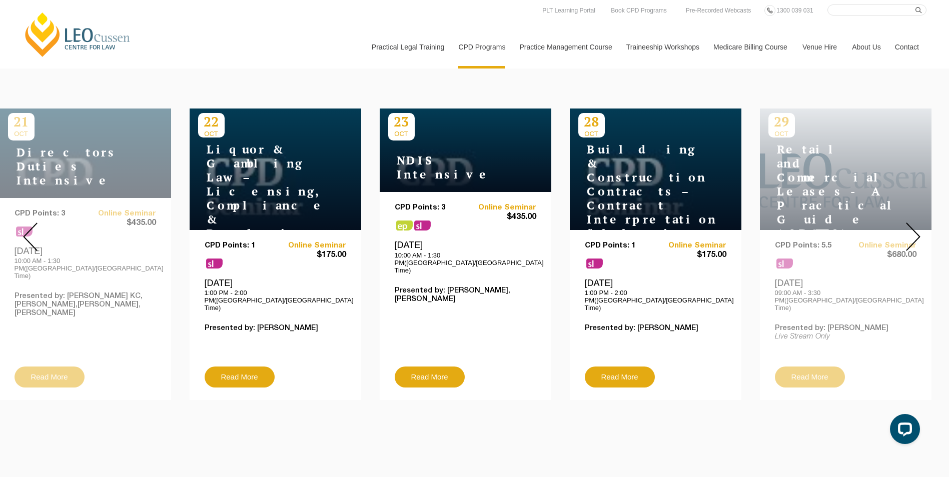
click at [34, 232] on img at bounding box center [30, 237] width 15 height 29
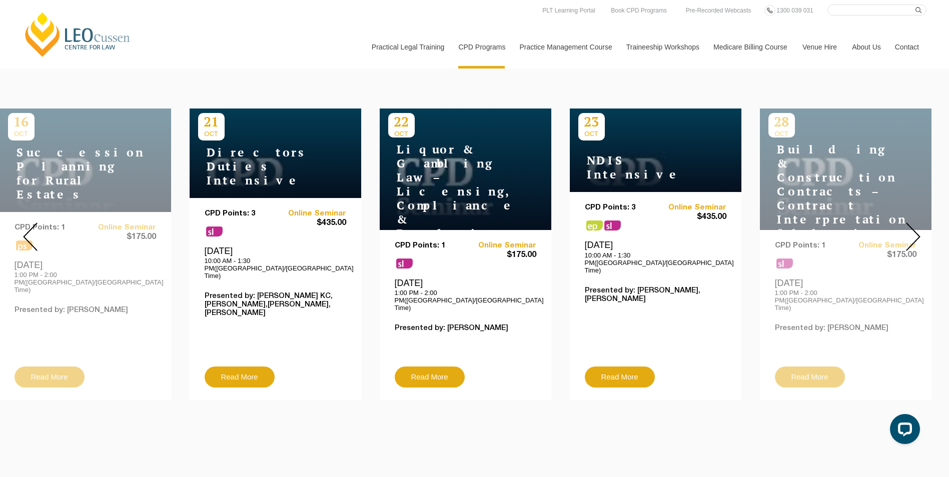
click at [34, 232] on img at bounding box center [30, 237] width 15 height 29
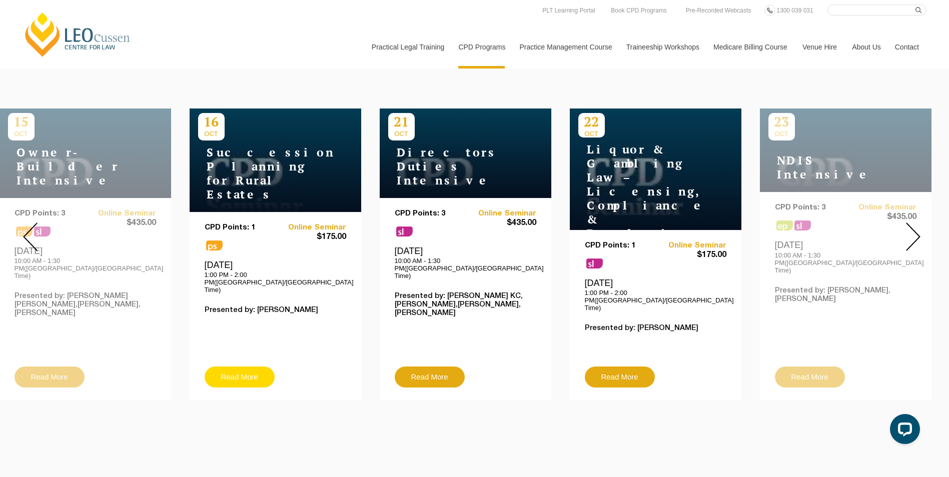
click at [244, 367] on link "Read More" at bounding box center [240, 377] width 70 height 21
click at [25, 225] on img at bounding box center [30, 237] width 15 height 29
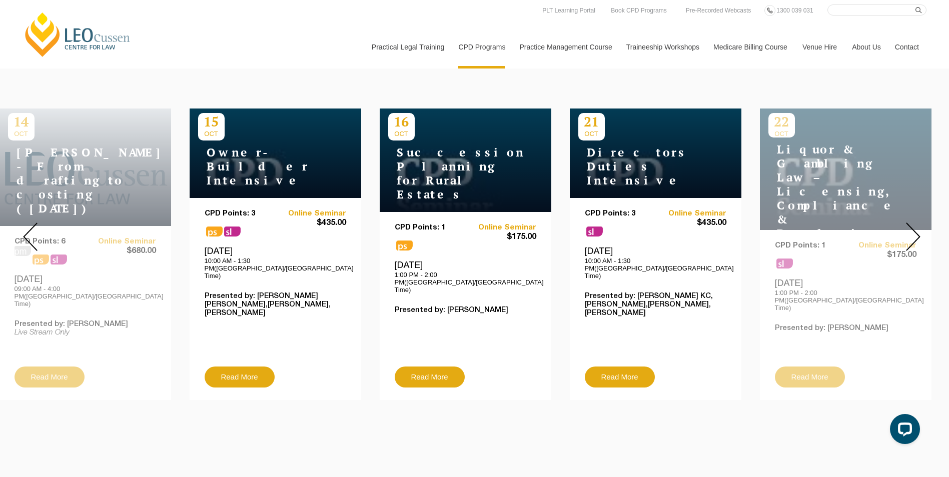
click at [25, 225] on img at bounding box center [30, 237] width 15 height 29
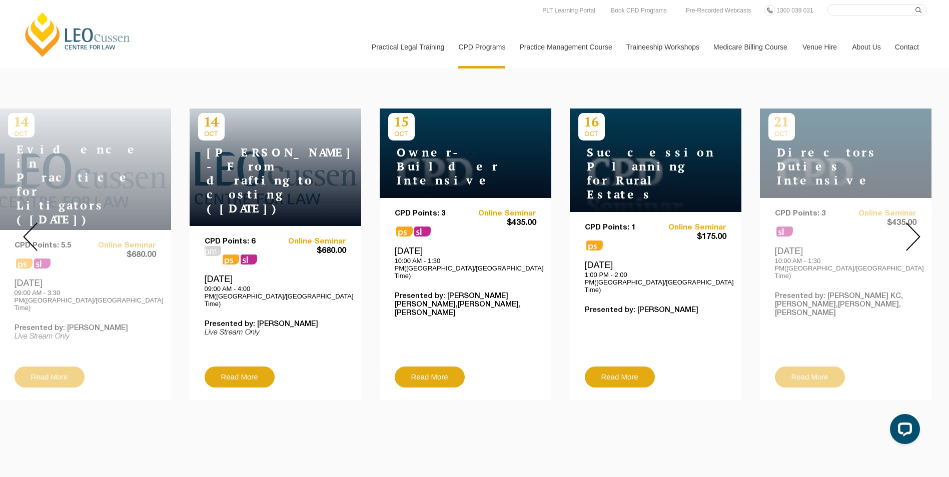
click at [25, 225] on img at bounding box center [30, 237] width 15 height 29
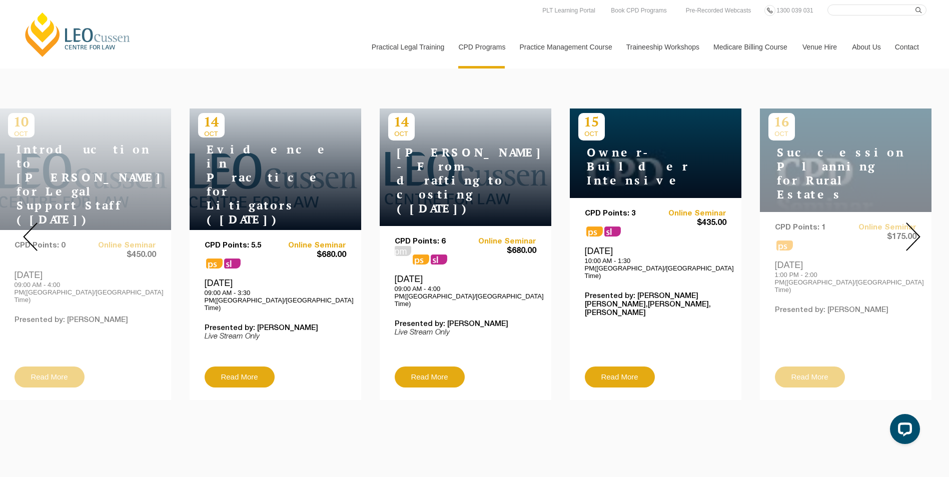
click at [25, 225] on img at bounding box center [30, 237] width 15 height 29
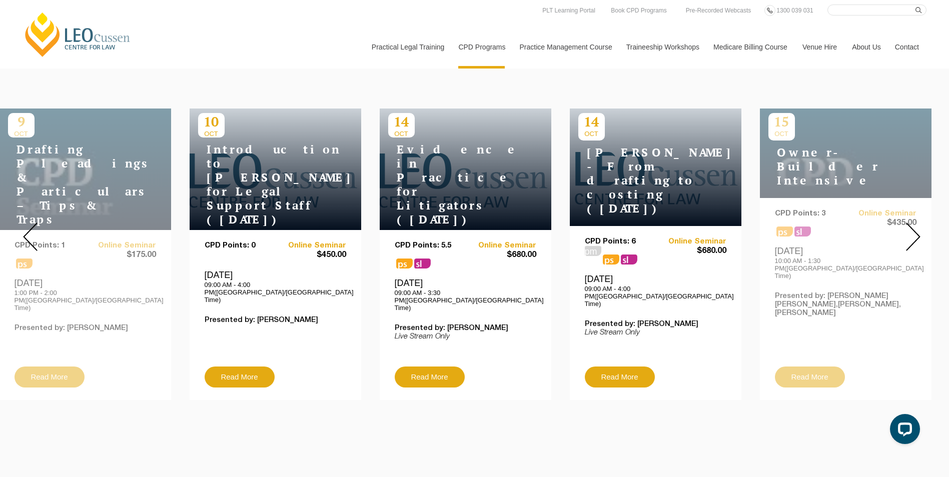
click at [25, 225] on img at bounding box center [30, 237] width 15 height 29
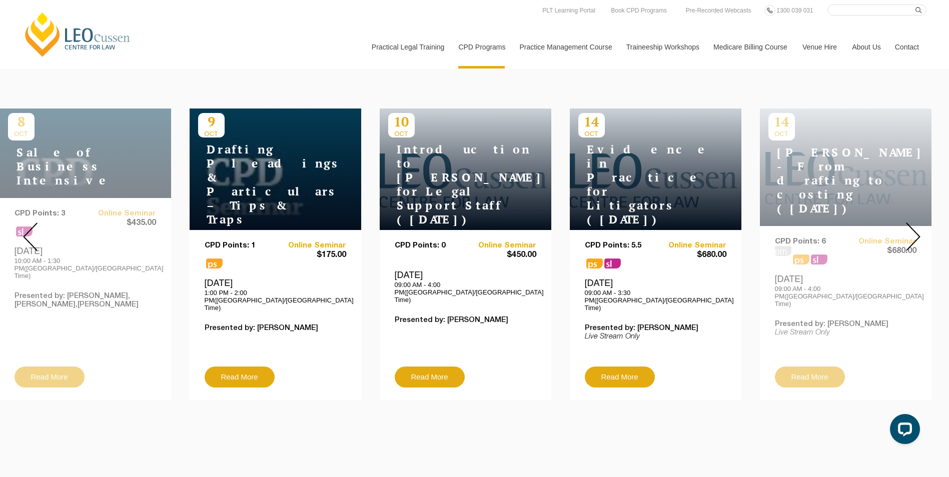
click at [25, 225] on img at bounding box center [30, 237] width 15 height 29
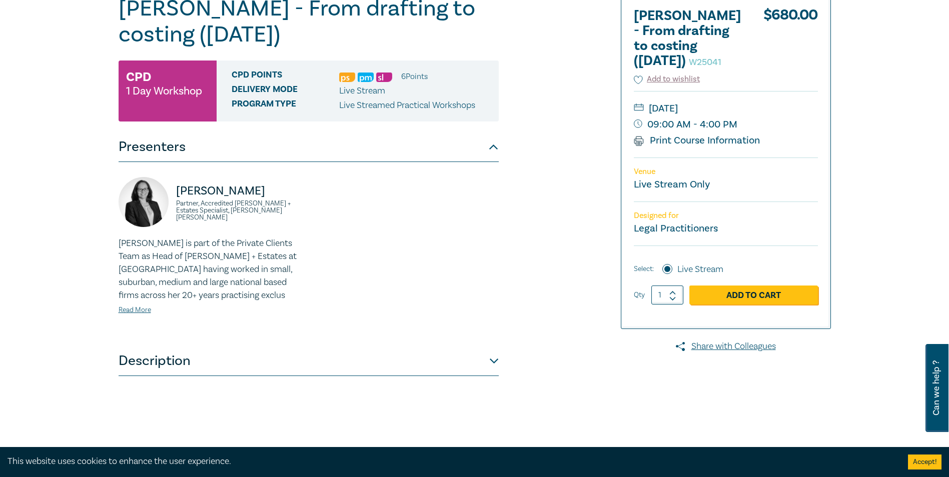
scroll to position [150, 0]
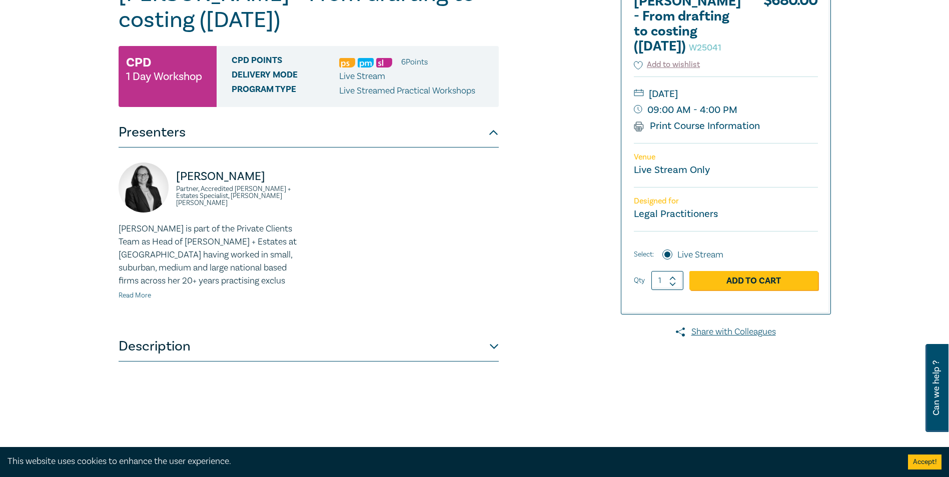
click at [138, 295] on link "Read More" at bounding box center [135, 295] width 33 height 9
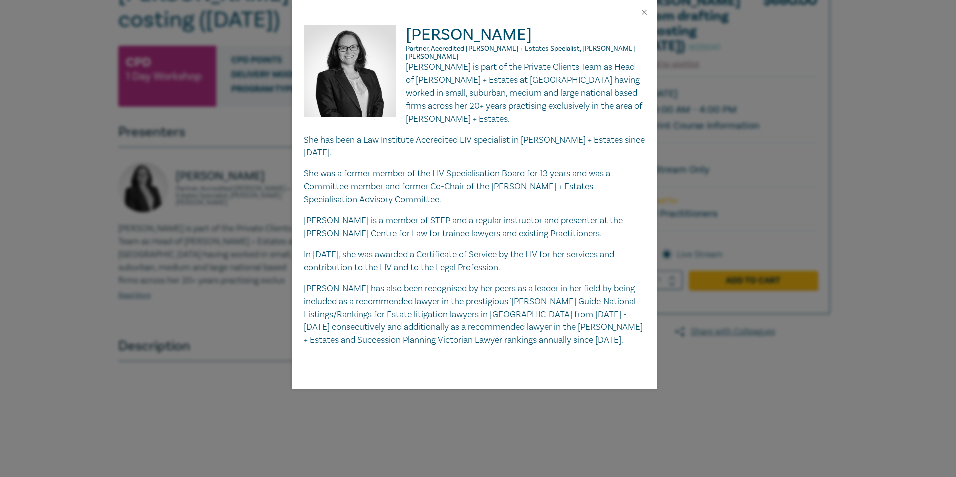
click at [207, 247] on div "Naomi Guyett Partner, Accredited Wills + Estates Specialist, Danaher Moulton Na…" at bounding box center [478, 238] width 956 height 477
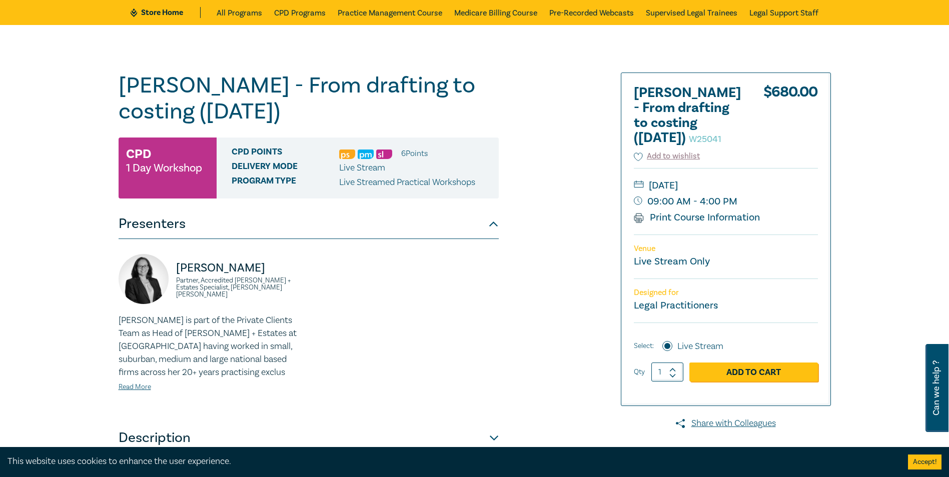
scroll to position [50, 0]
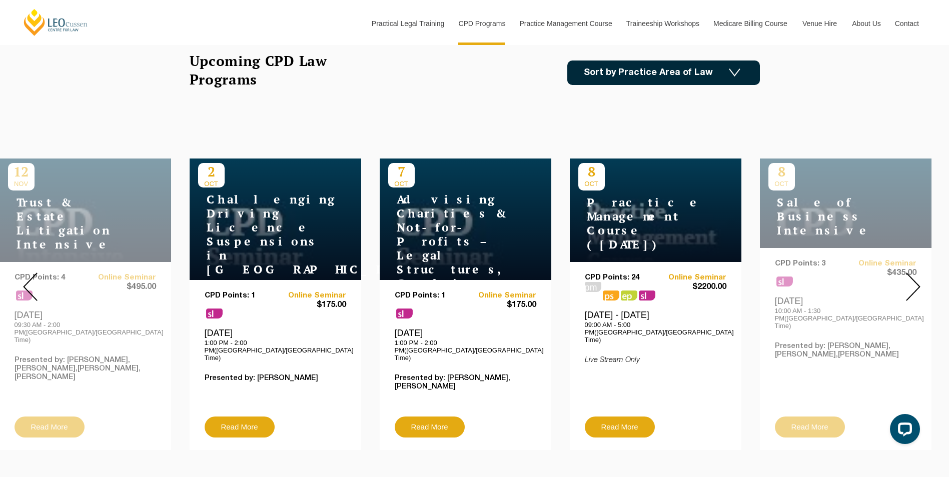
click at [921, 278] on div at bounding box center [913, 287] width 72 height 342
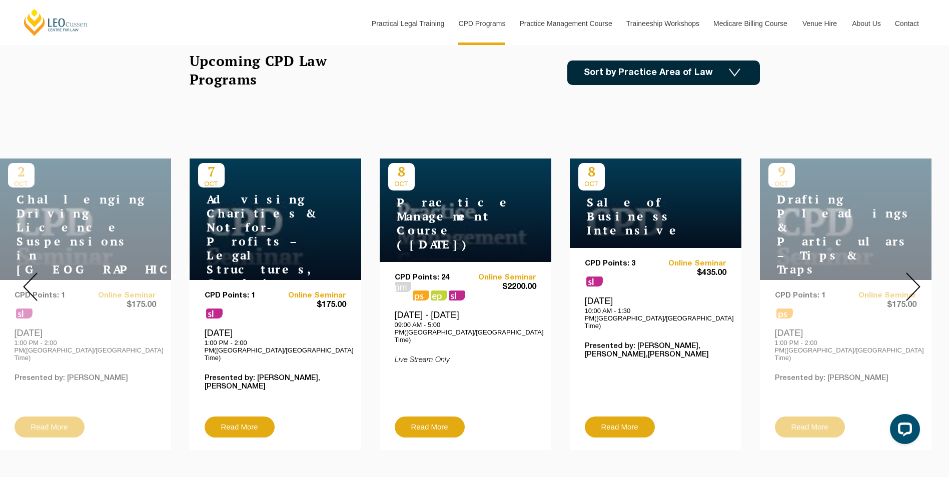
click at [921, 278] on div at bounding box center [913, 287] width 72 height 342
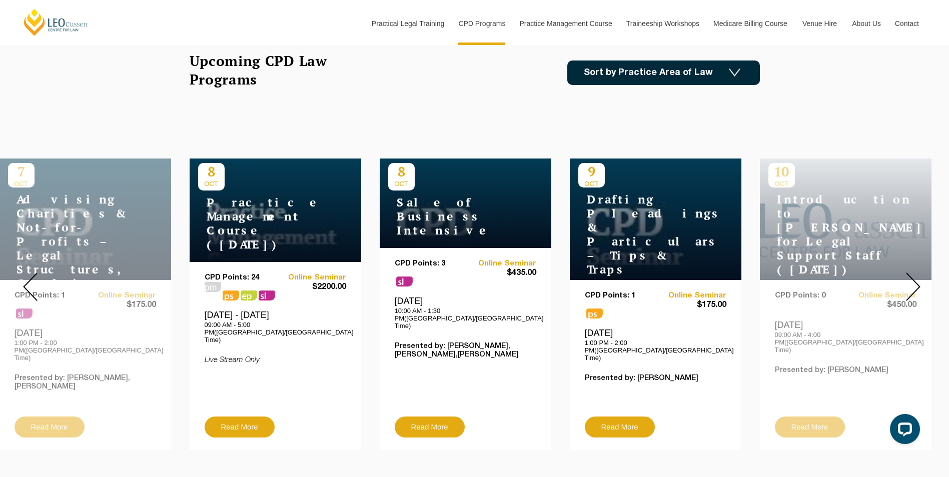
click at [921, 278] on div at bounding box center [913, 287] width 72 height 342
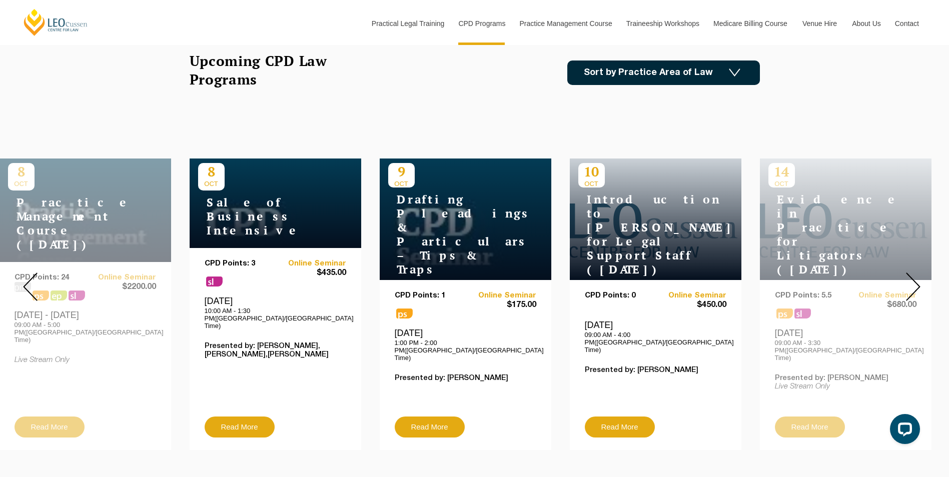
click at [921, 278] on div at bounding box center [913, 287] width 72 height 342
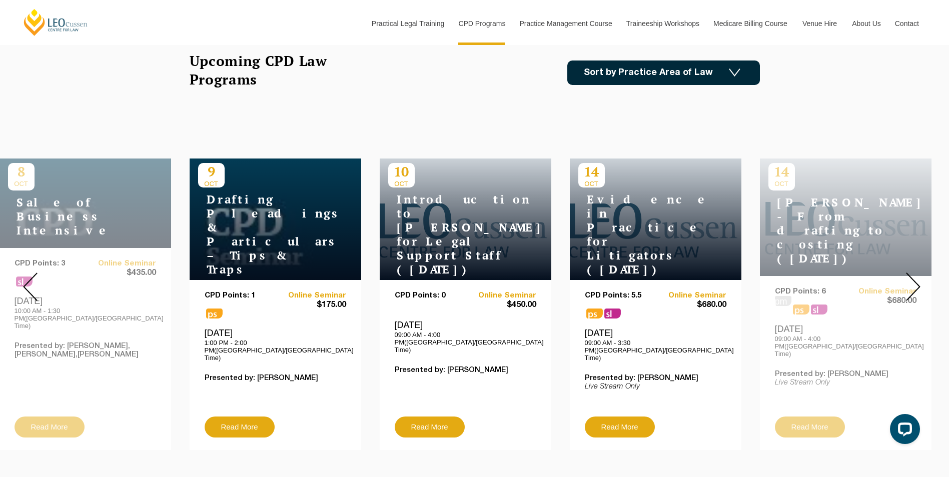
click at [921, 278] on div at bounding box center [913, 287] width 72 height 342
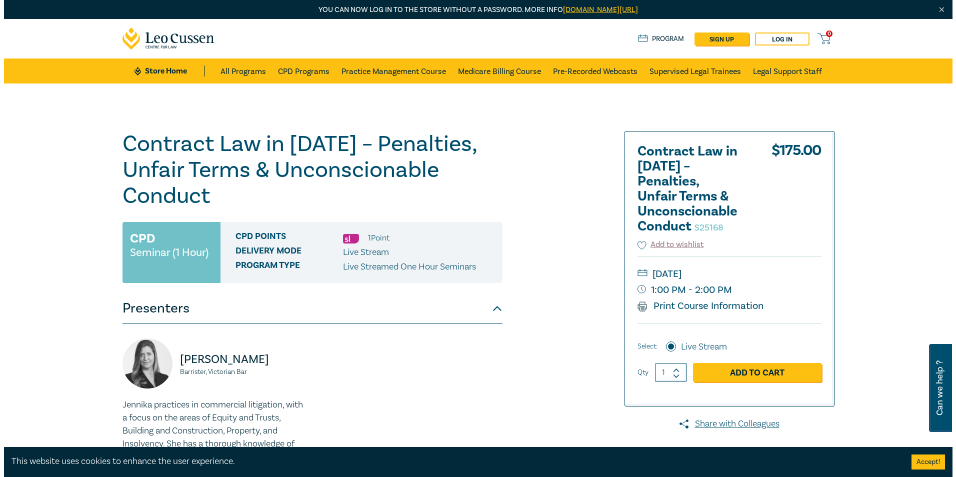
scroll to position [250, 0]
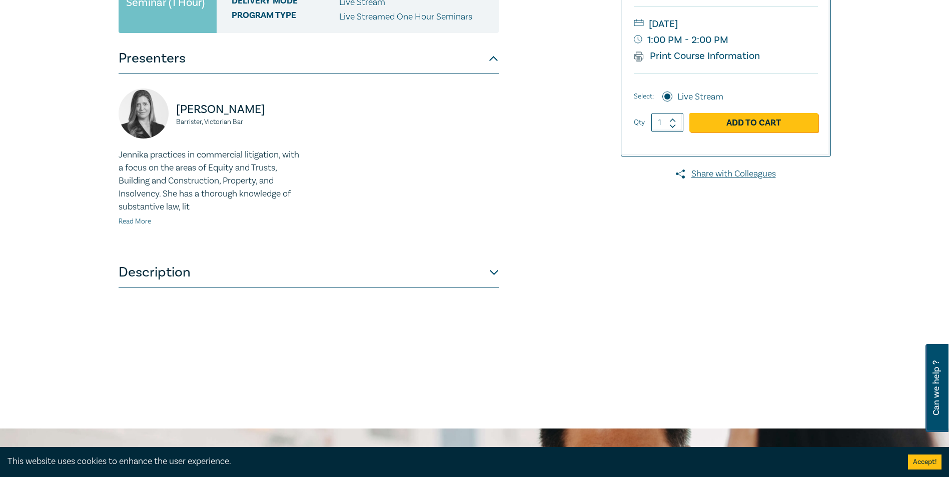
click at [130, 223] on link "Read More" at bounding box center [135, 221] width 33 height 9
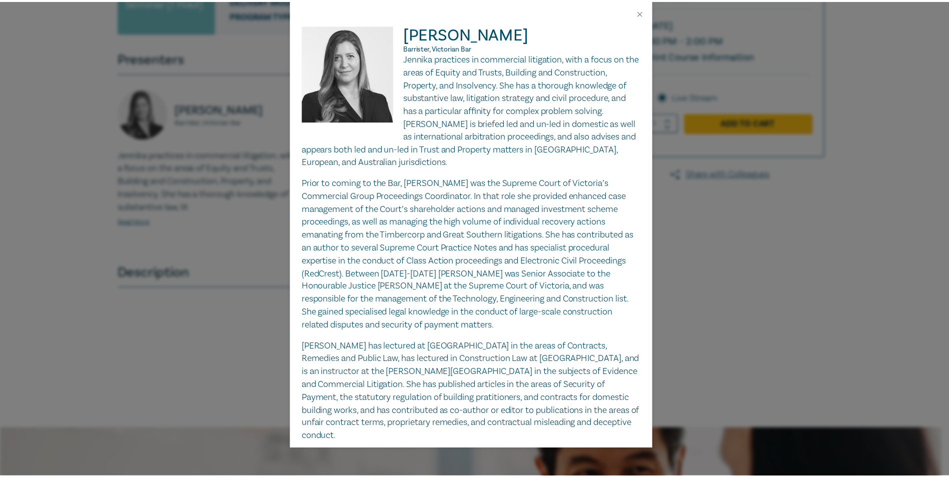
scroll to position [0, 0]
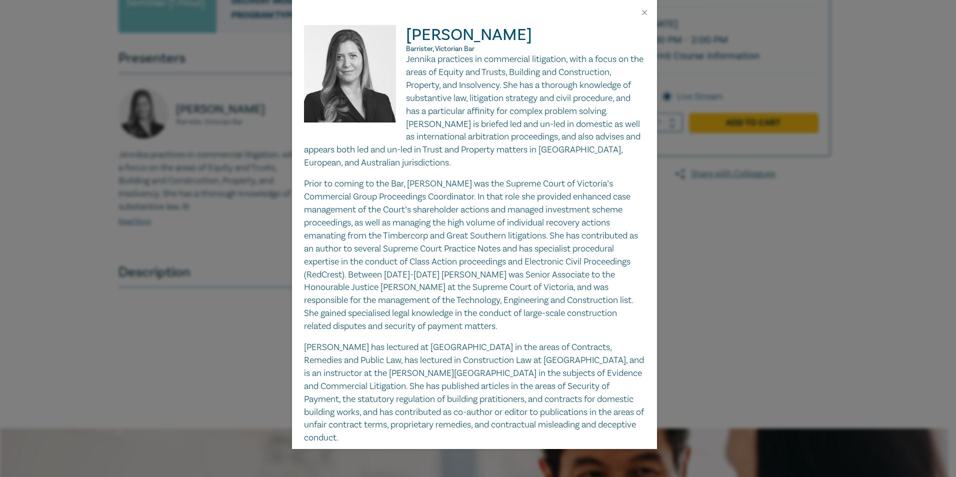
click at [694, 281] on div "Jennika Anthony-Shaw Barrister, Victorian Bar Jennika practices in commercial l…" at bounding box center [478, 238] width 956 height 477
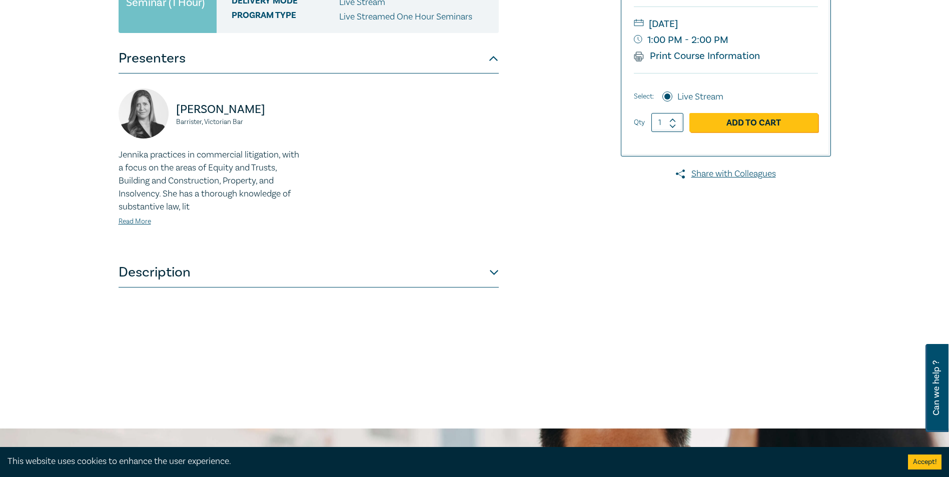
click at [195, 260] on button "Description" at bounding box center [309, 273] width 380 height 30
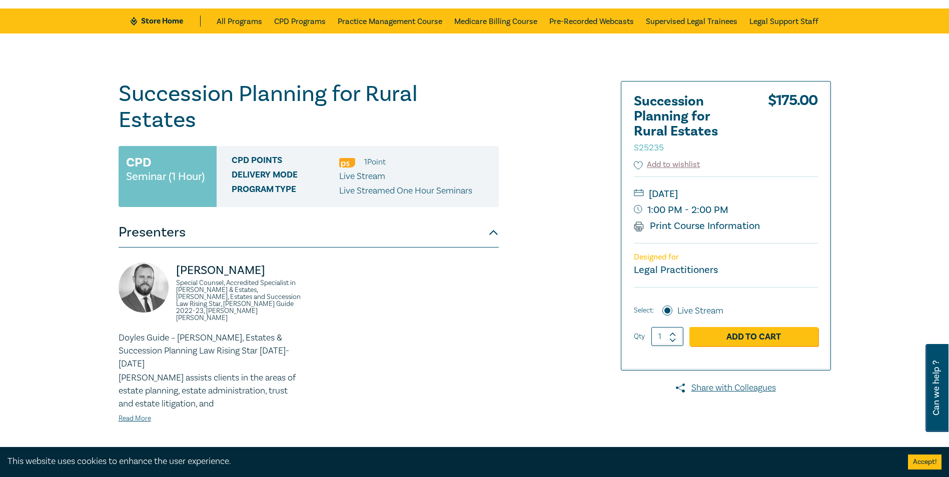
scroll to position [100, 0]
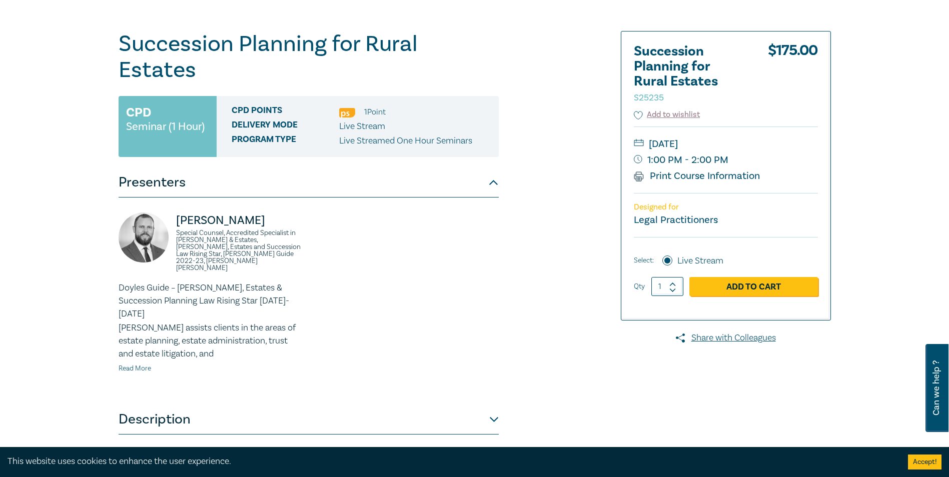
click at [146, 364] on link "Read More" at bounding box center [135, 368] width 33 height 9
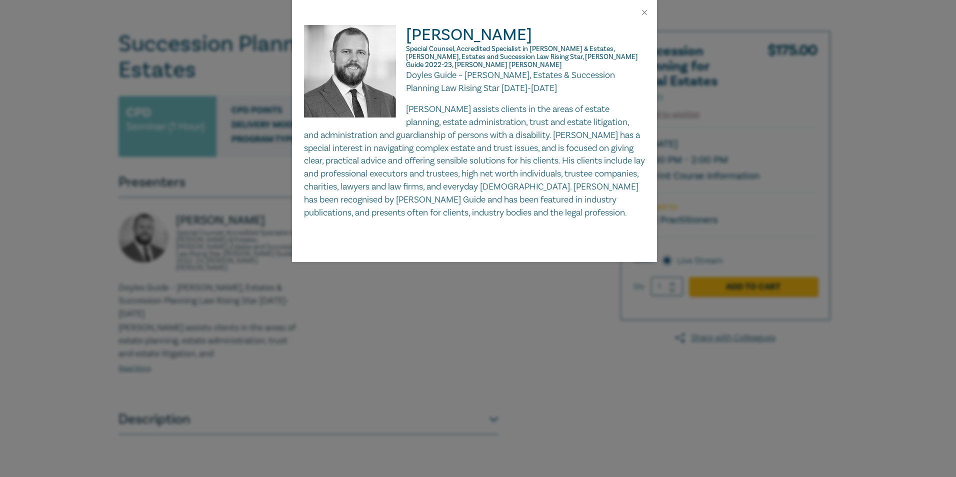
click at [233, 293] on div "[PERSON_NAME] Special Counsel, Accredited Specialist in [PERSON_NAME] & Estates…" at bounding box center [478, 238] width 956 height 477
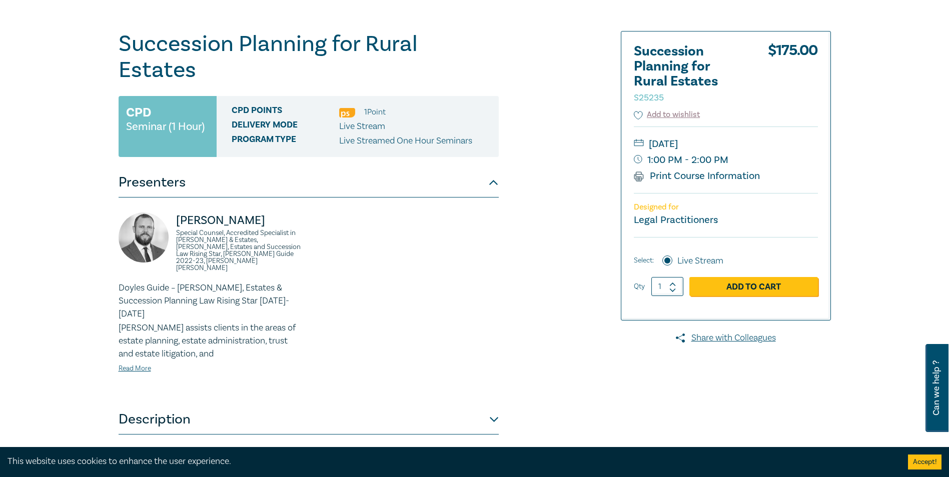
click at [227, 405] on button "Description" at bounding box center [309, 420] width 380 height 30
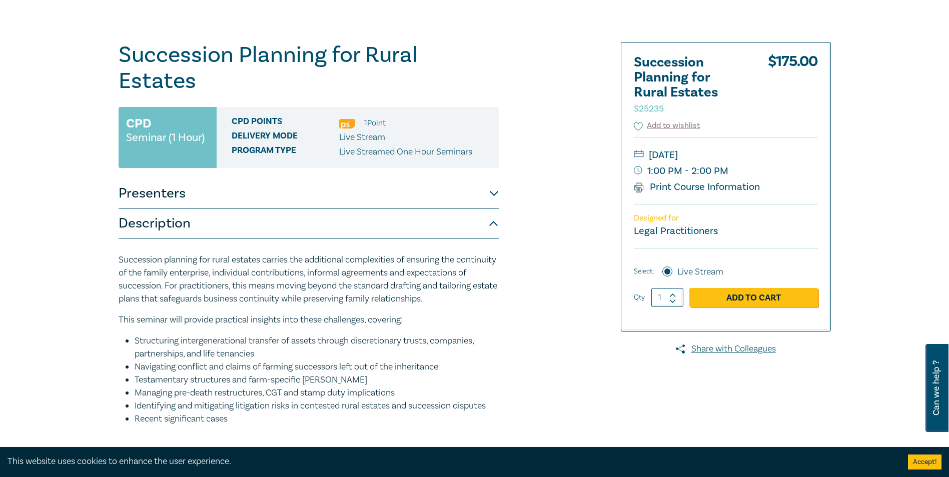
scroll to position [50, 0]
